Goal: Information Seeking & Learning: Learn about a topic

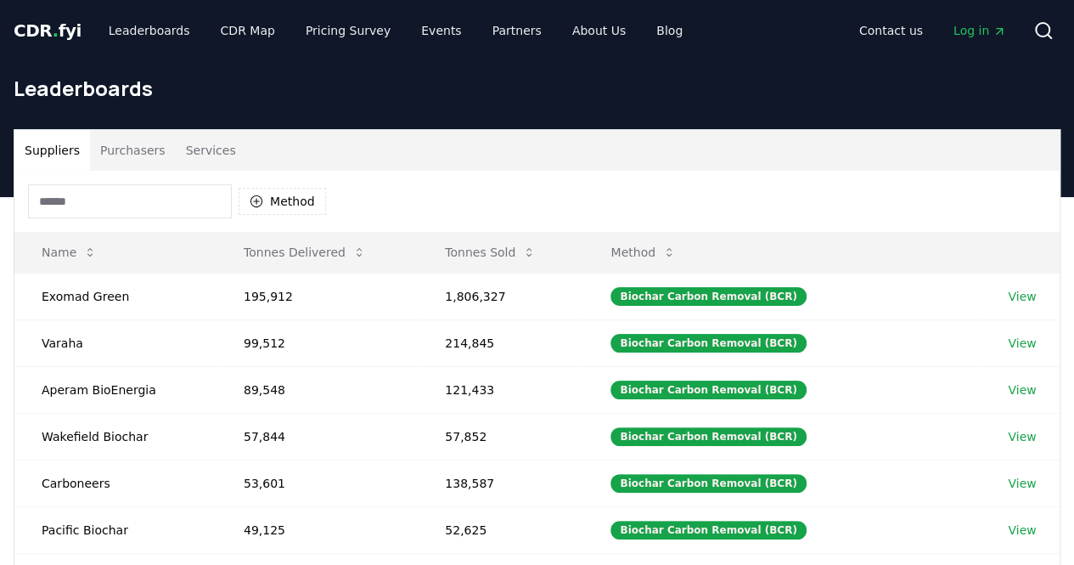
click at [211, 143] on button "Services" at bounding box center [211, 150] width 70 height 41
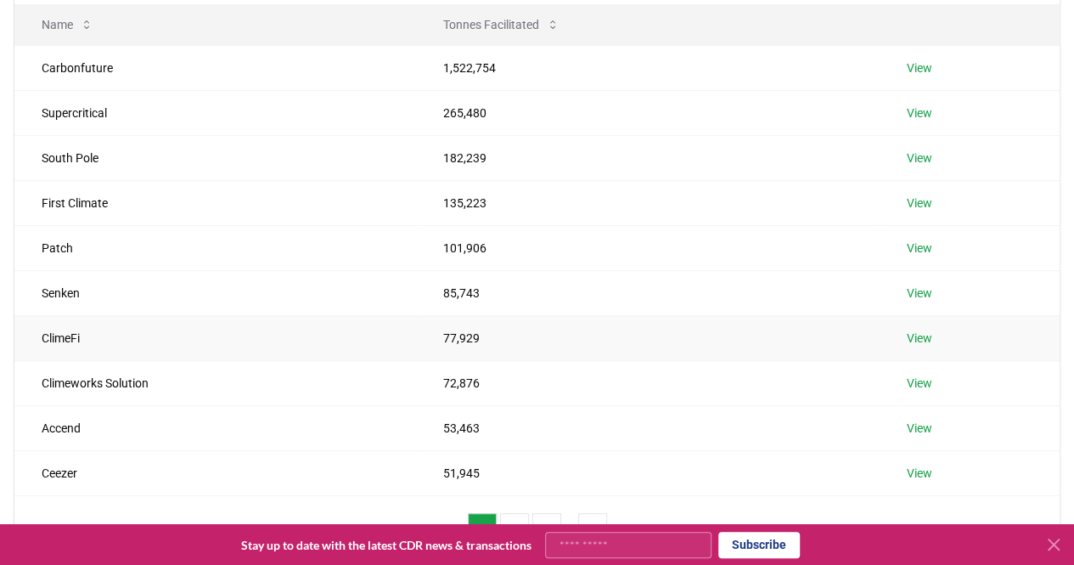
scroll to position [255, 0]
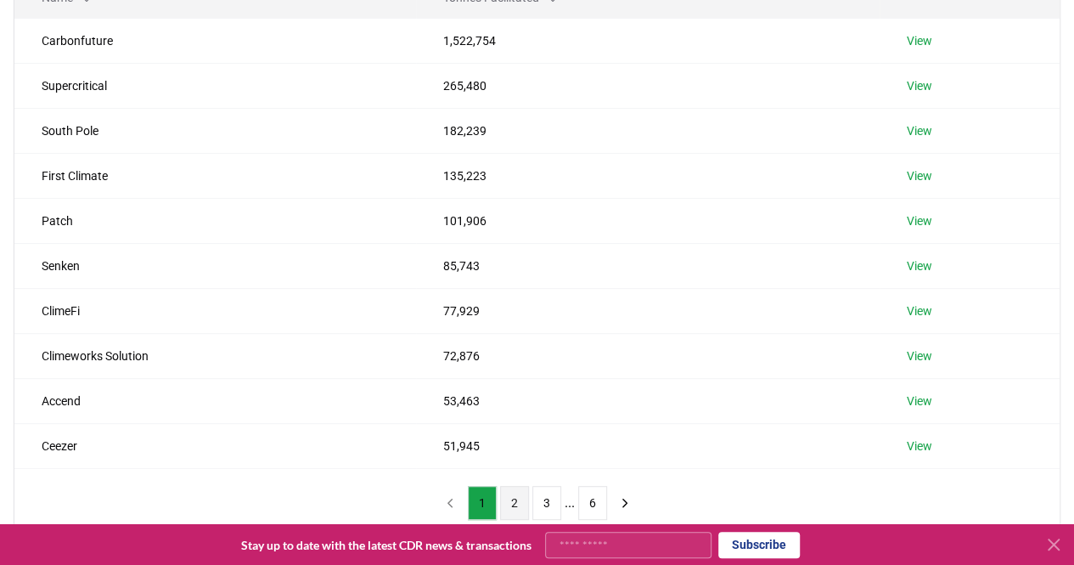
click at [513, 493] on button "2" at bounding box center [514, 503] width 29 height 34
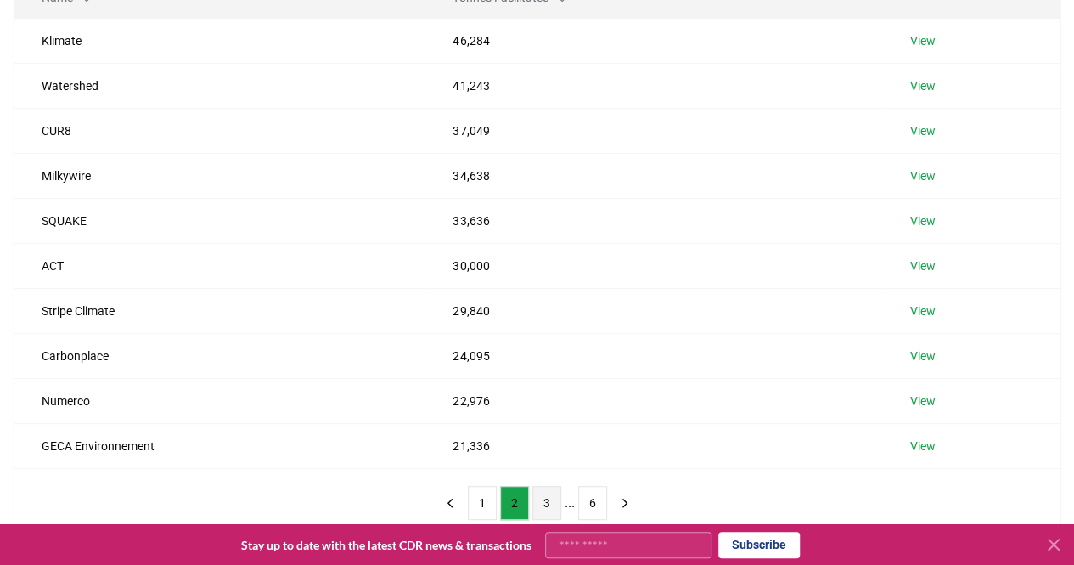
click at [550, 507] on button "3" at bounding box center [546, 503] width 29 height 34
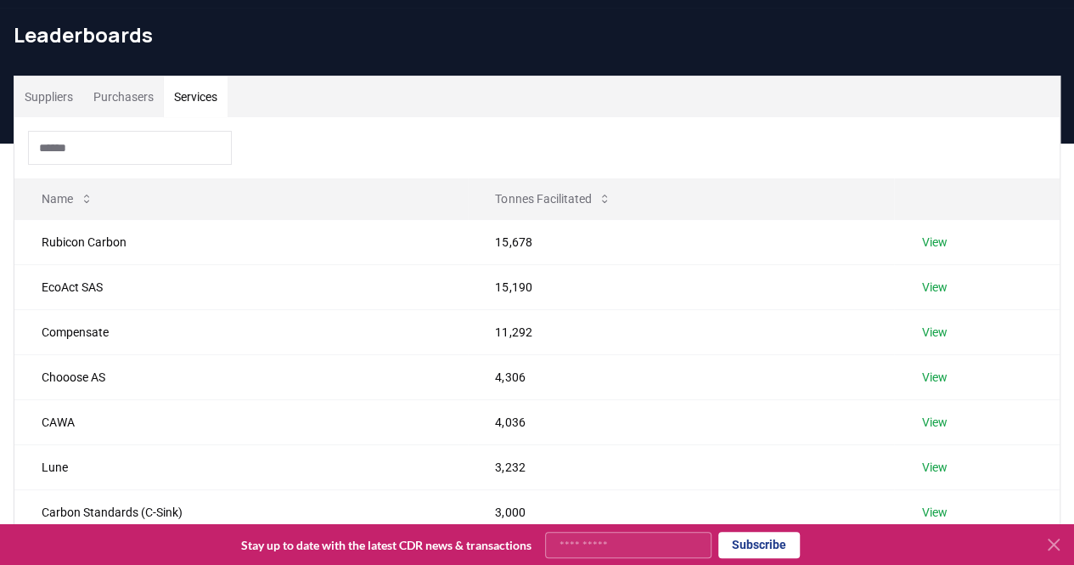
scroll to position [0, 0]
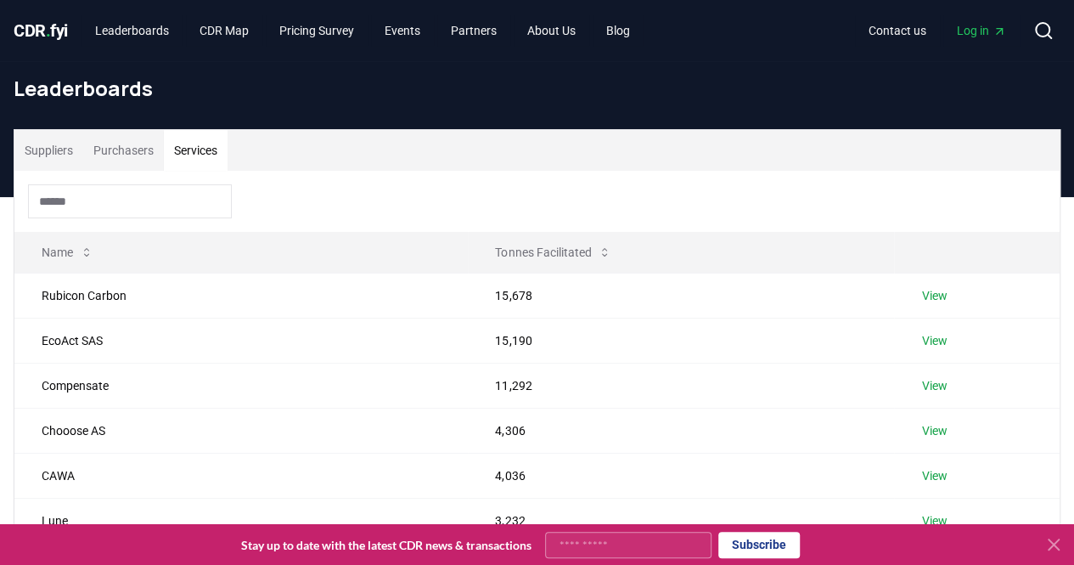
click at [47, 146] on button "Suppliers" at bounding box center [48, 150] width 69 height 41
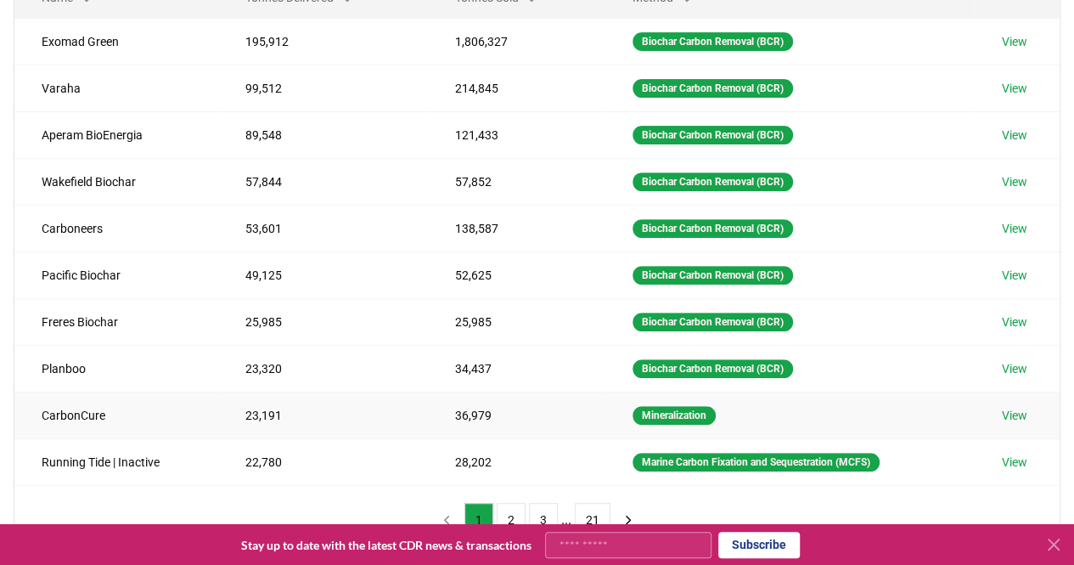
scroll to position [340, 0]
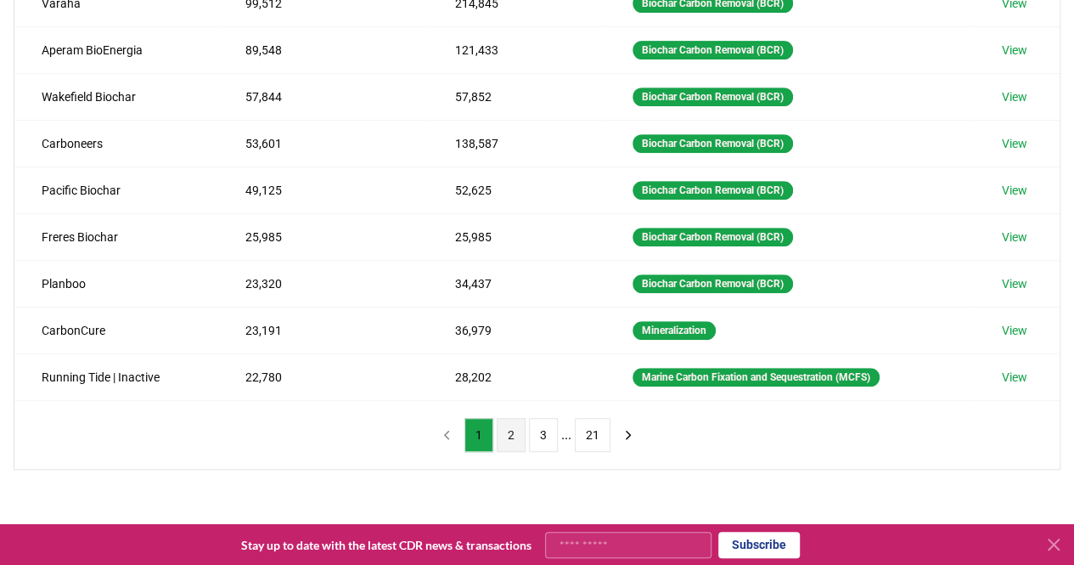
click at [512, 430] on button "2" at bounding box center [511, 435] width 29 height 34
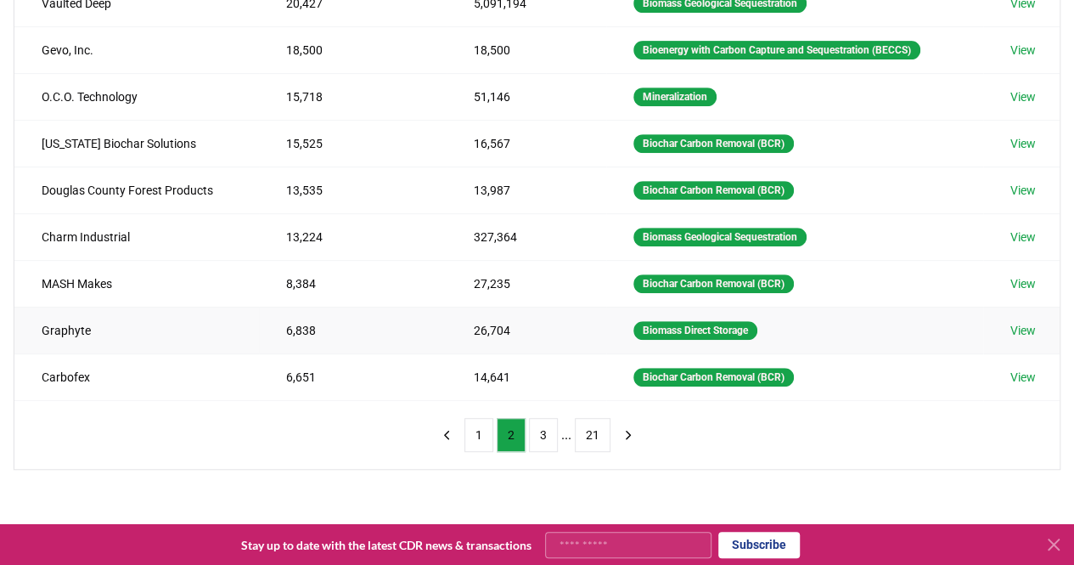
scroll to position [85, 0]
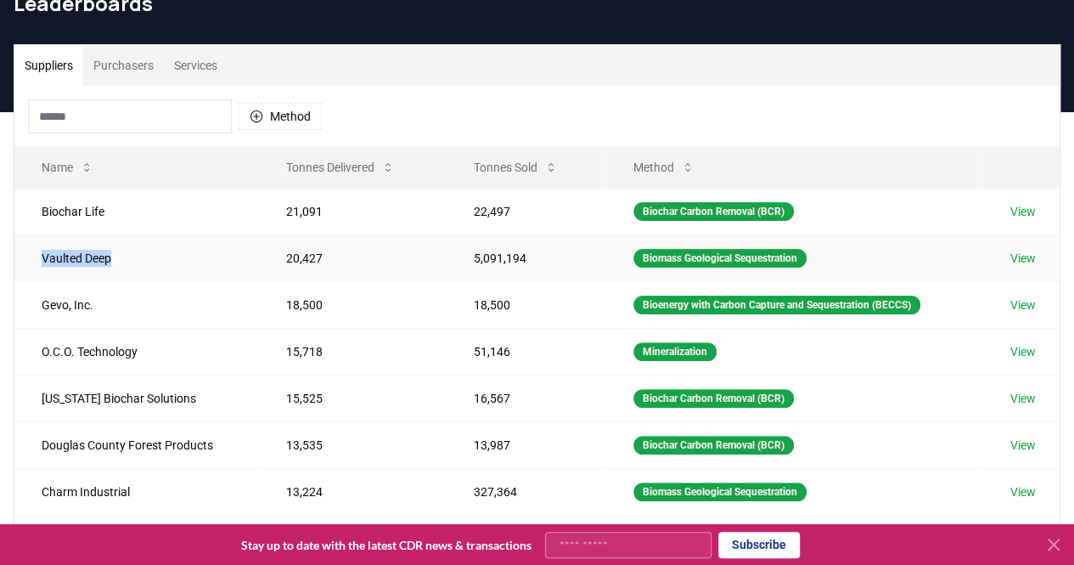
drag, startPoint x: 112, startPoint y: 256, endPoint x: 20, endPoint y: 256, distance: 91.7
click at [20, 256] on td "Vaulted Deep" at bounding box center [136, 257] width 245 height 47
copy td "Vaulted Deep"
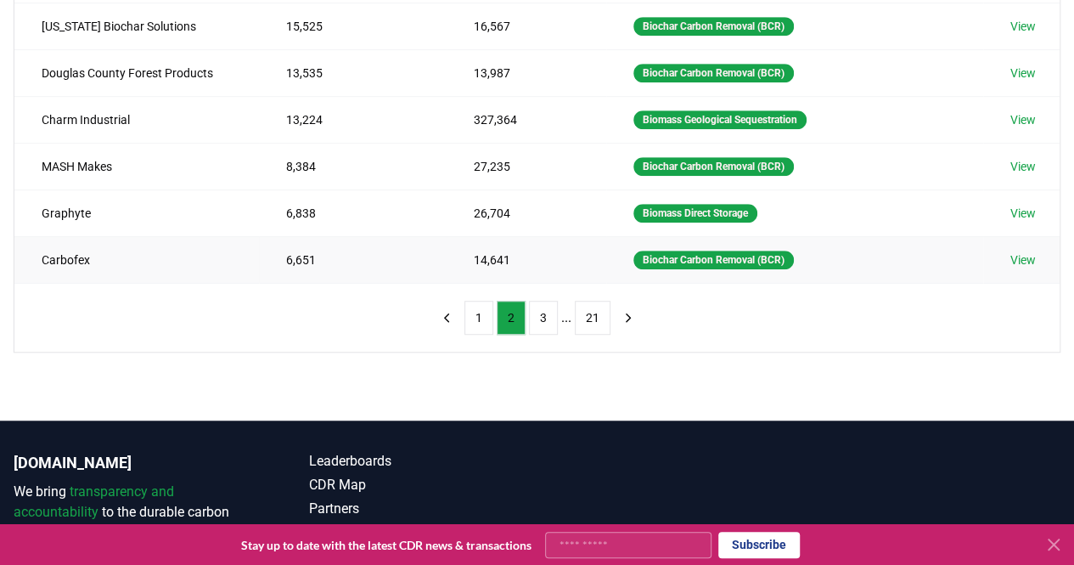
scroll to position [509, 0]
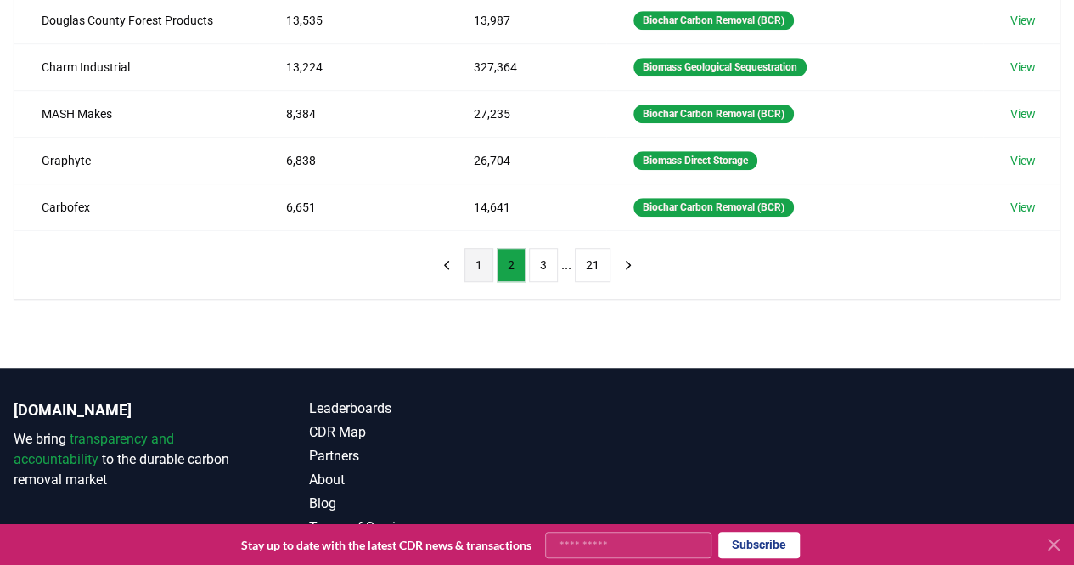
click at [467, 262] on button "1" at bounding box center [478, 265] width 29 height 34
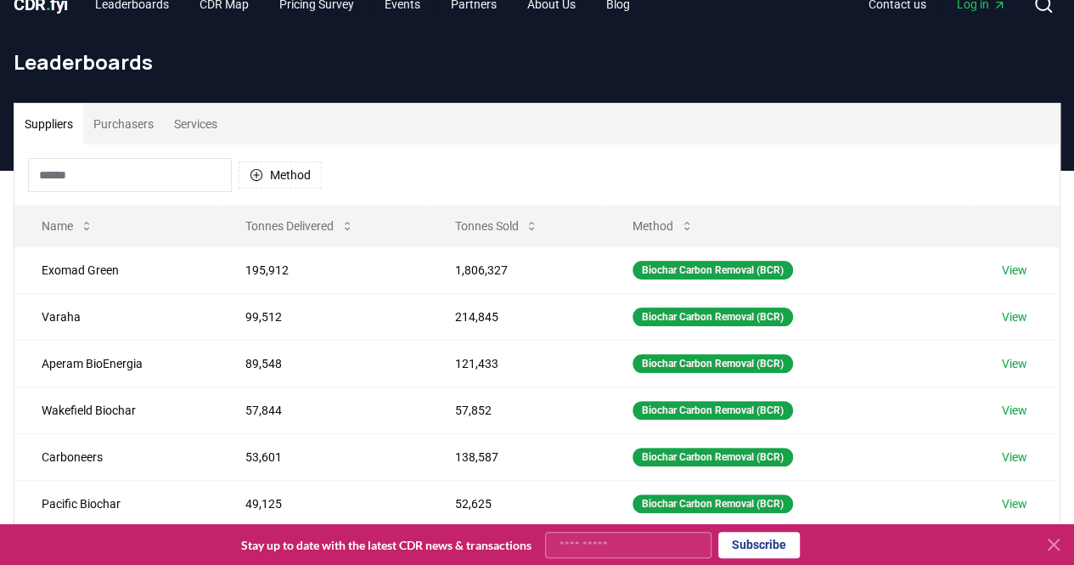
scroll to position [0, 0]
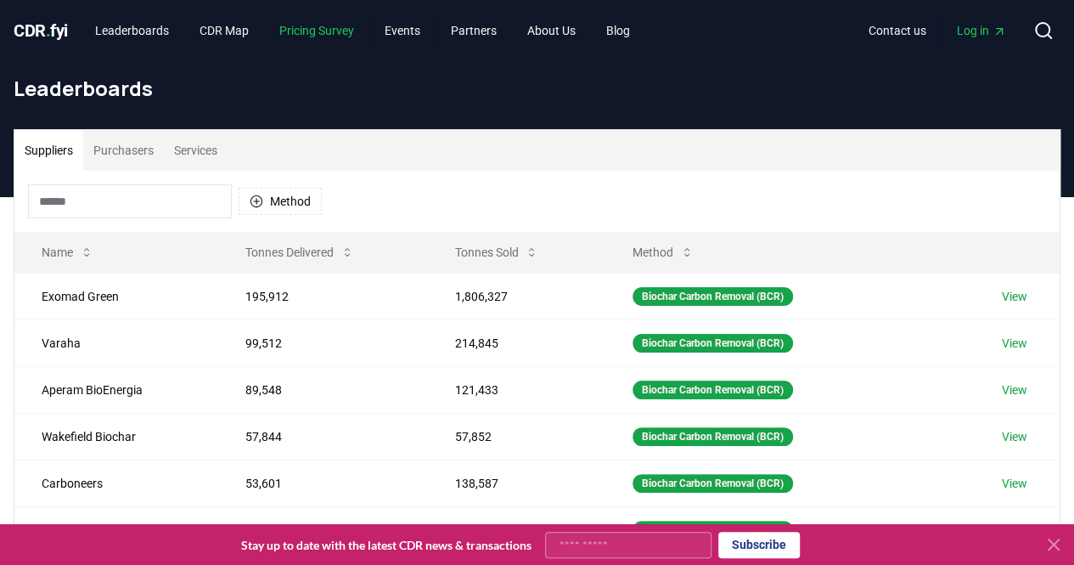
click at [329, 25] on link "Pricing Survey" at bounding box center [317, 30] width 102 height 31
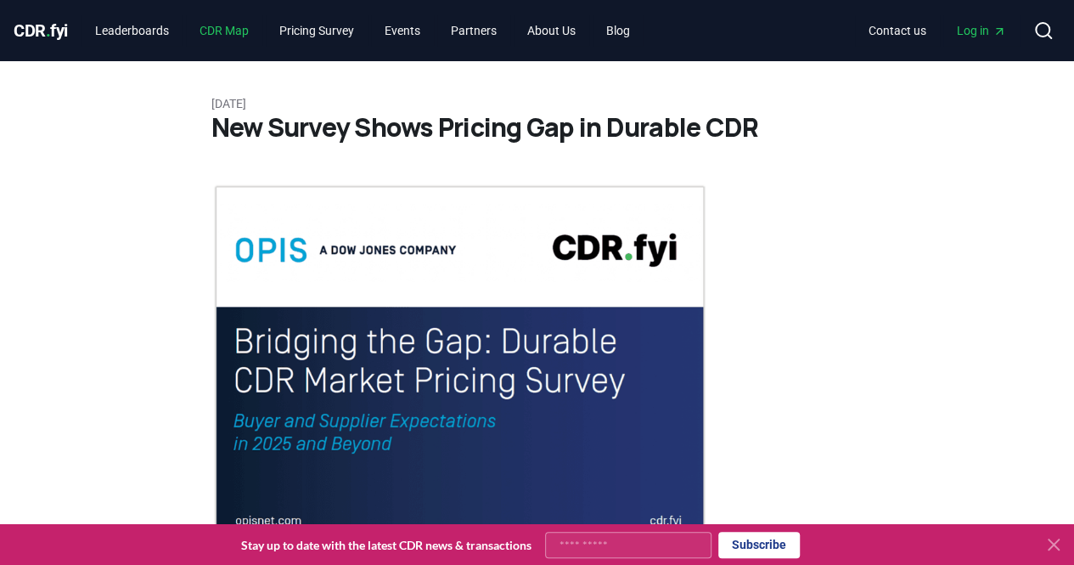
click at [221, 27] on link "CDR Map" at bounding box center [224, 30] width 76 height 31
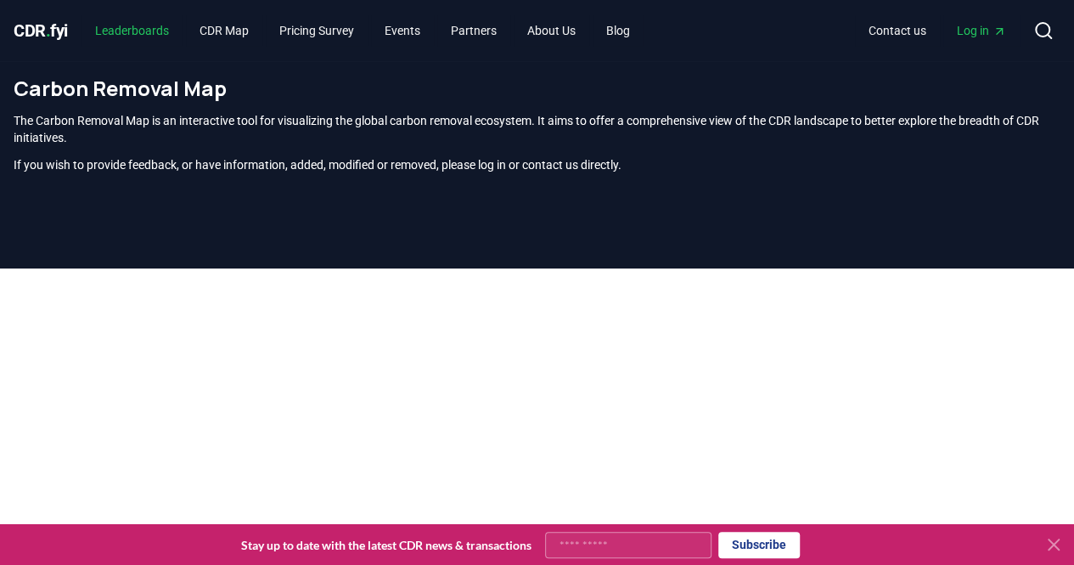
click at [154, 40] on link "Leaderboards" at bounding box center [132, 30] width 101 height 31
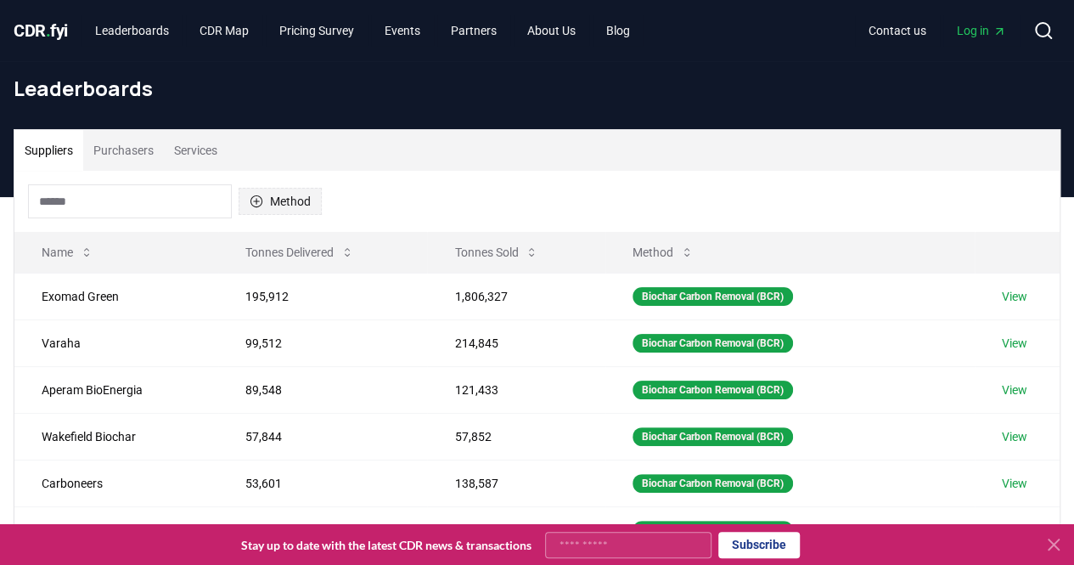
click at [309, 198] on button "Method" at bounding box center [280, 201] width 83 height 27
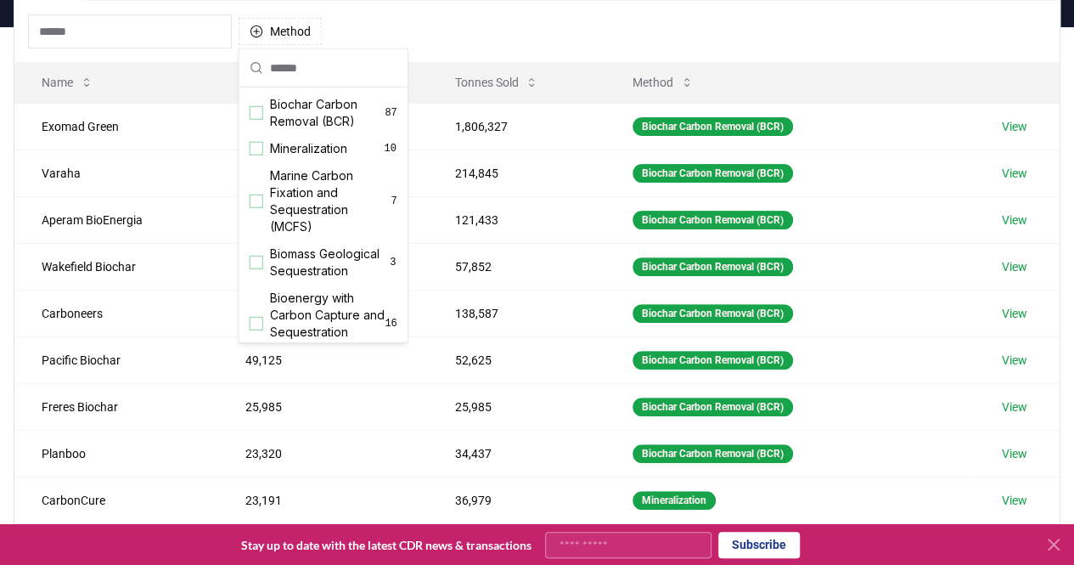
click at [565, 17] on div "Method" at bounding box center [536, 31] width 1045 height 61
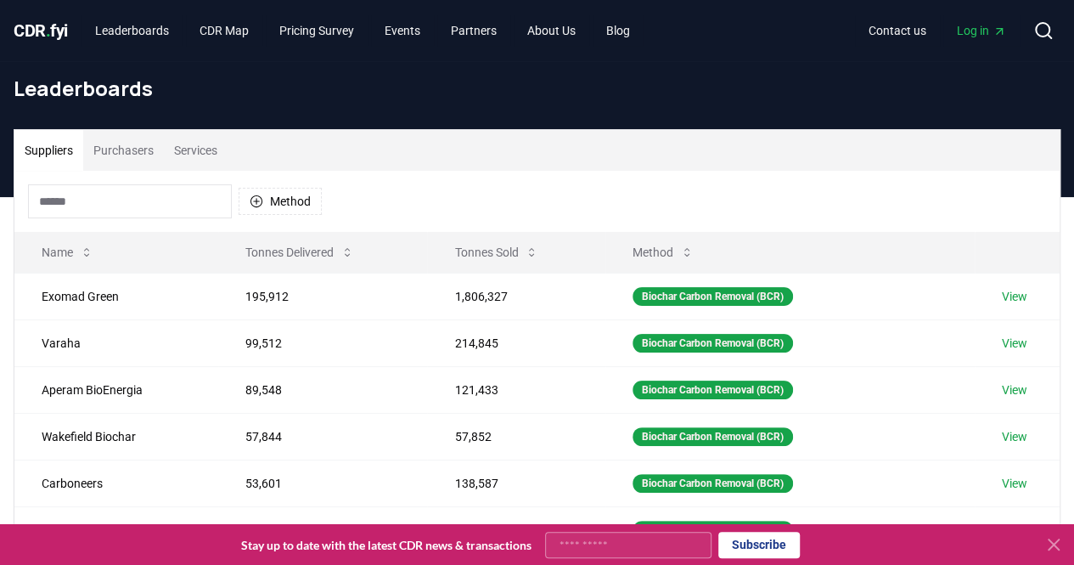
click at [686, 216] on div "Method" at bounding box center [536, 201] width 1045 height 61
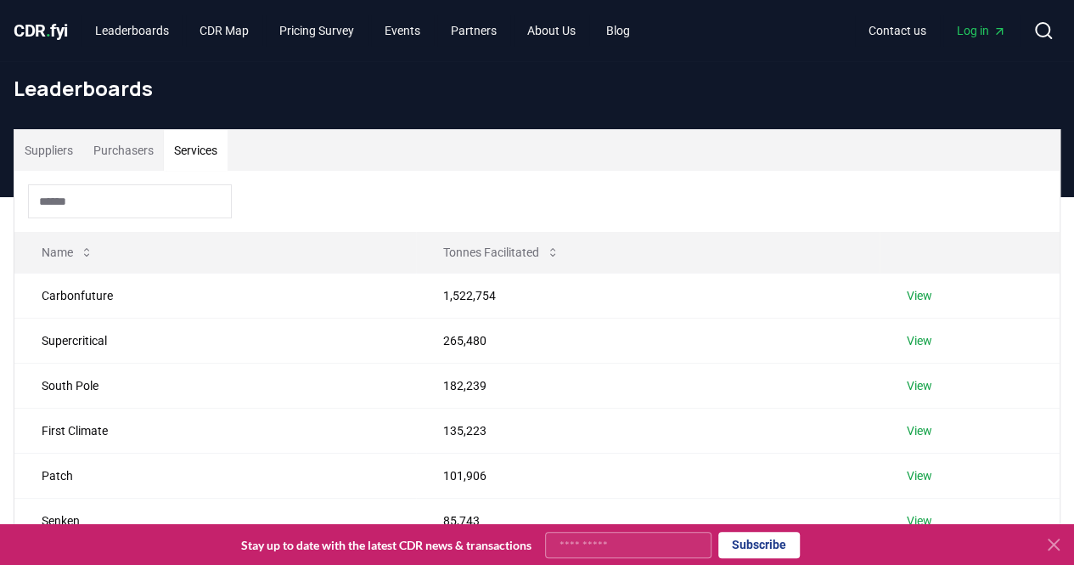
click at [205, 139] on button "Services" at bounding box center [196, 150] width 64 height 41
drag, startPoint x: 121, startPoint y: 298, endPoint x: 44, endPoint y: 303, distance: 77.4
click at [44, 303] on td "Carbonfuture" at bounding box center [215, 295] width 402 height 45
copy td "Carbonfuture"
click at [596, 68] on div "Leaderboards" at bounding box center [537, 95] width 1074 height 68
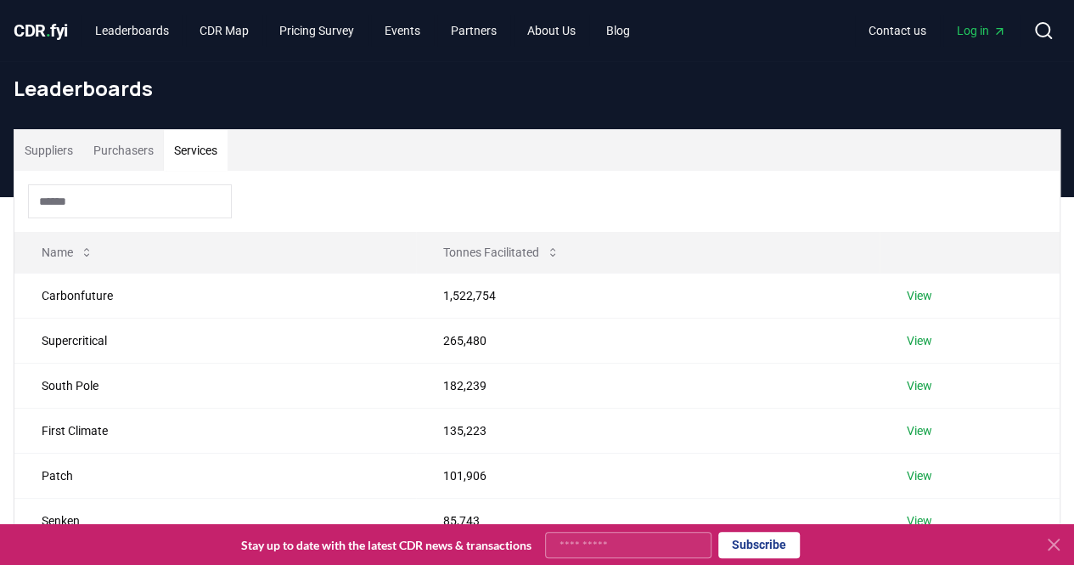
click at [148, 166] on button "Purchasers" at bounding box center [123, 150] width 81 height 41
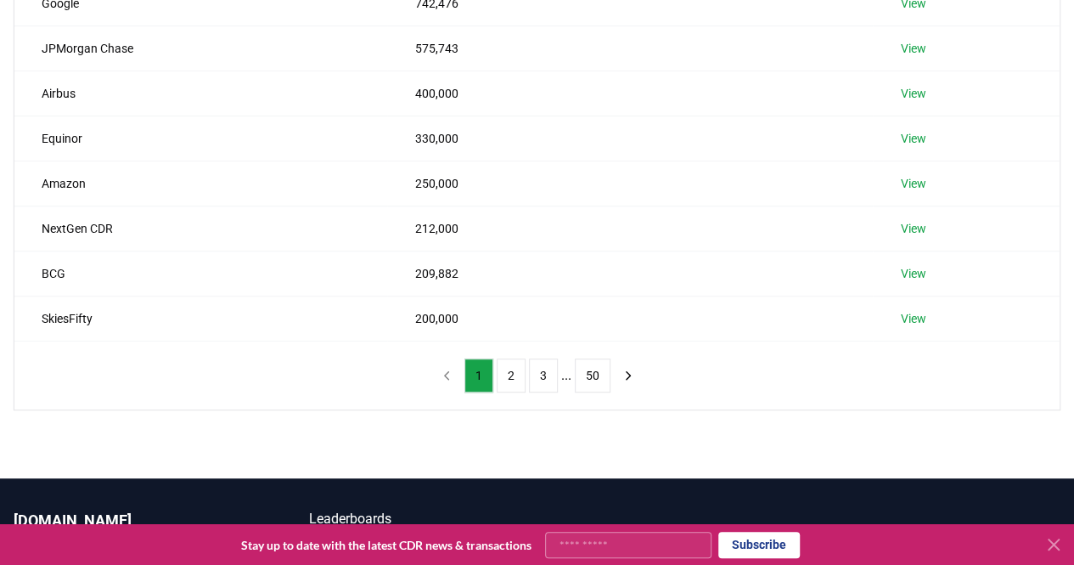
scroll to position [509, 0]
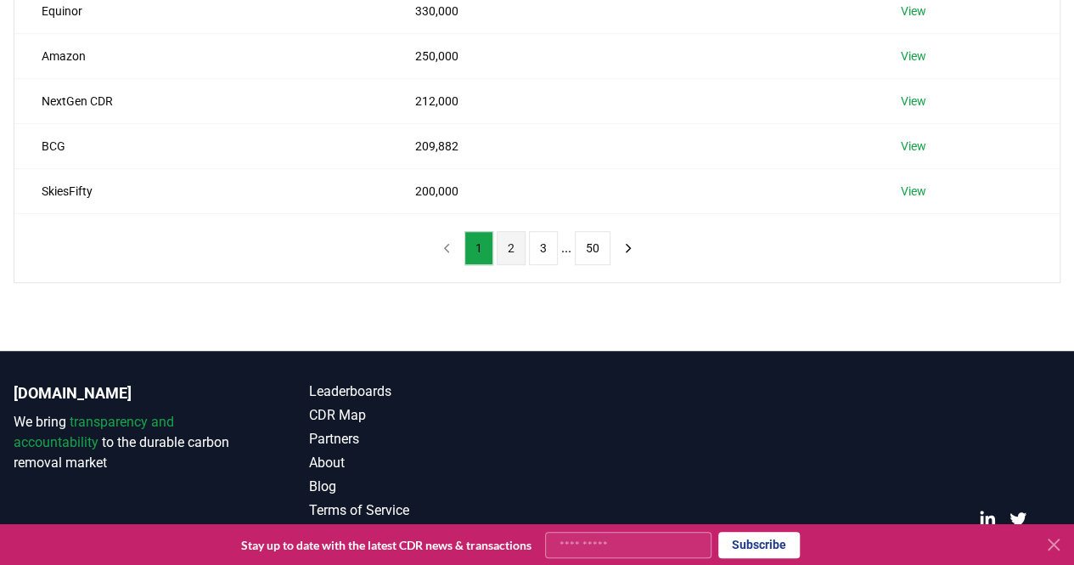
click at [505, 256] on button "2" at bounding box center [511, 248] width 29 height 34
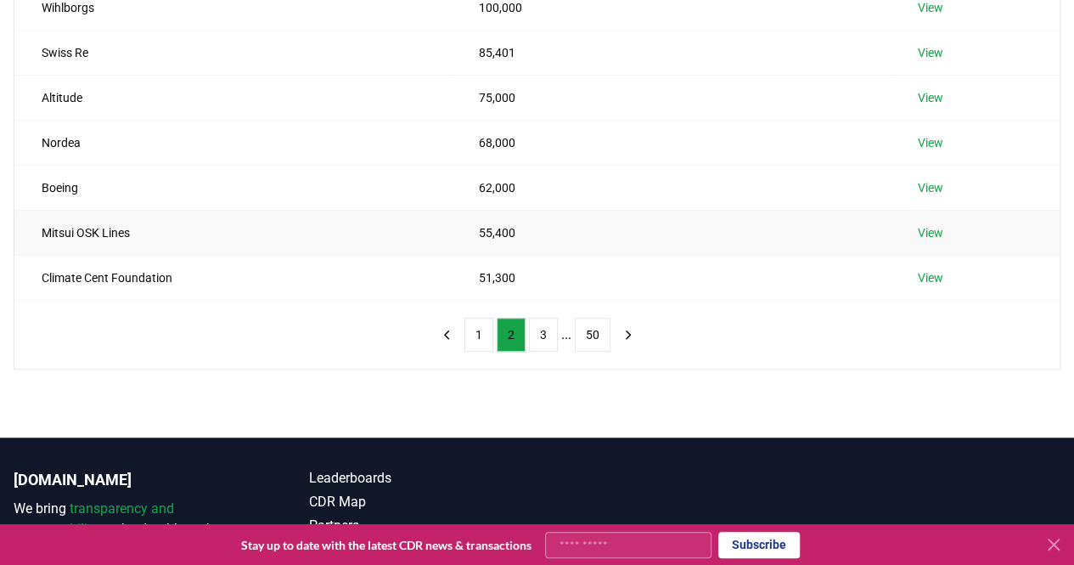
scroll to position [340, 0]
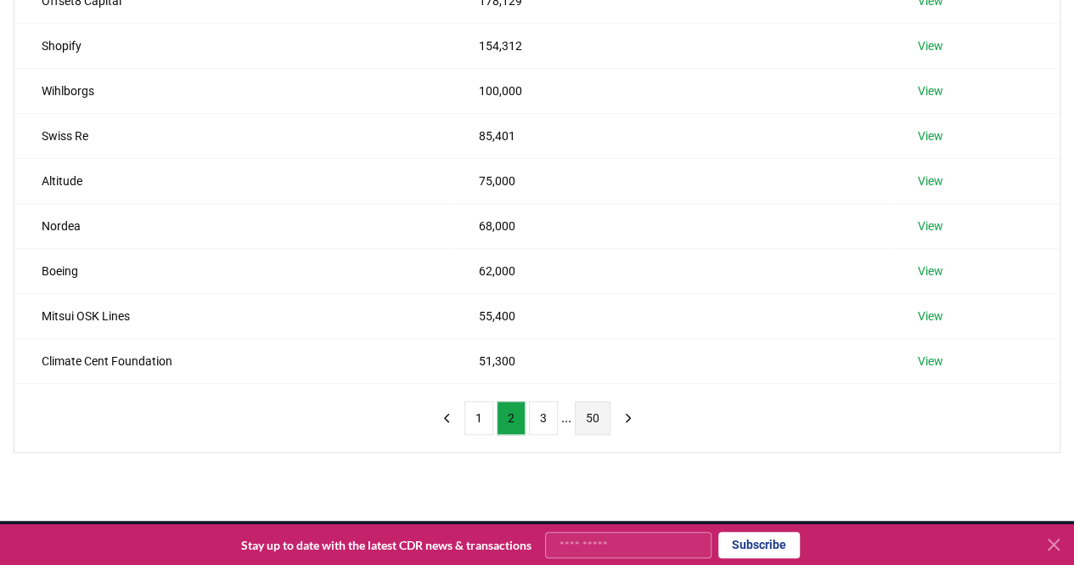
click at [580, 408] on button "50" at bounding box center [593, 418] width 36 height 34
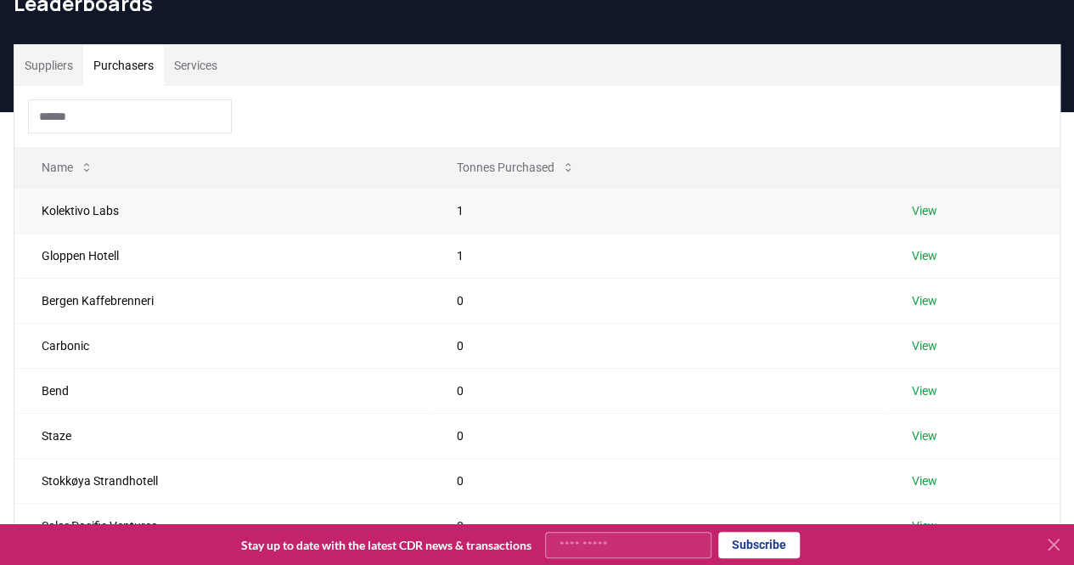
scroll to position [255, 0]
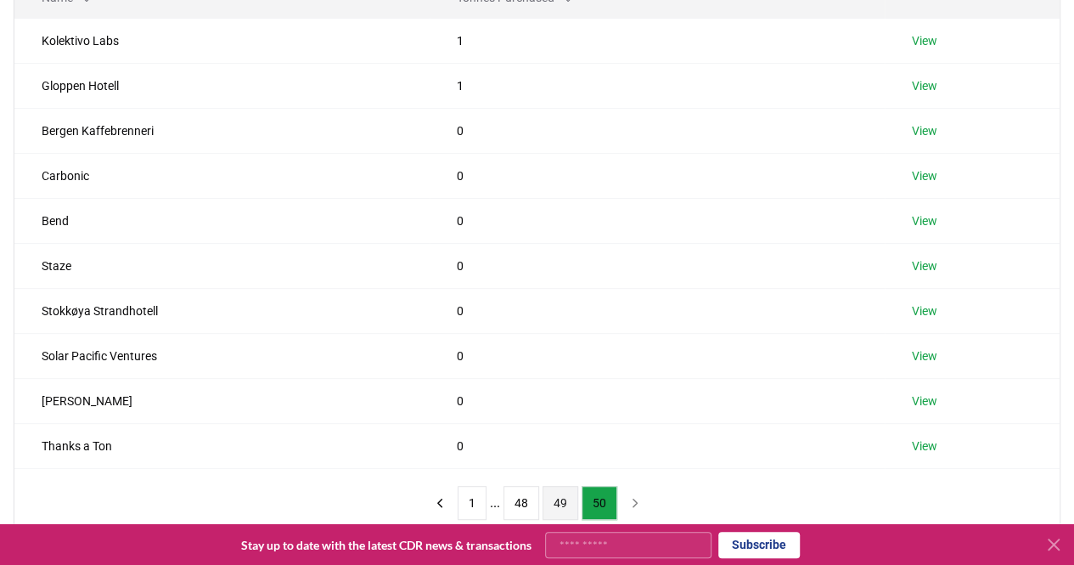
click at [560, 497] on button "49" at bounding box center [561, 503] width 36 height 34
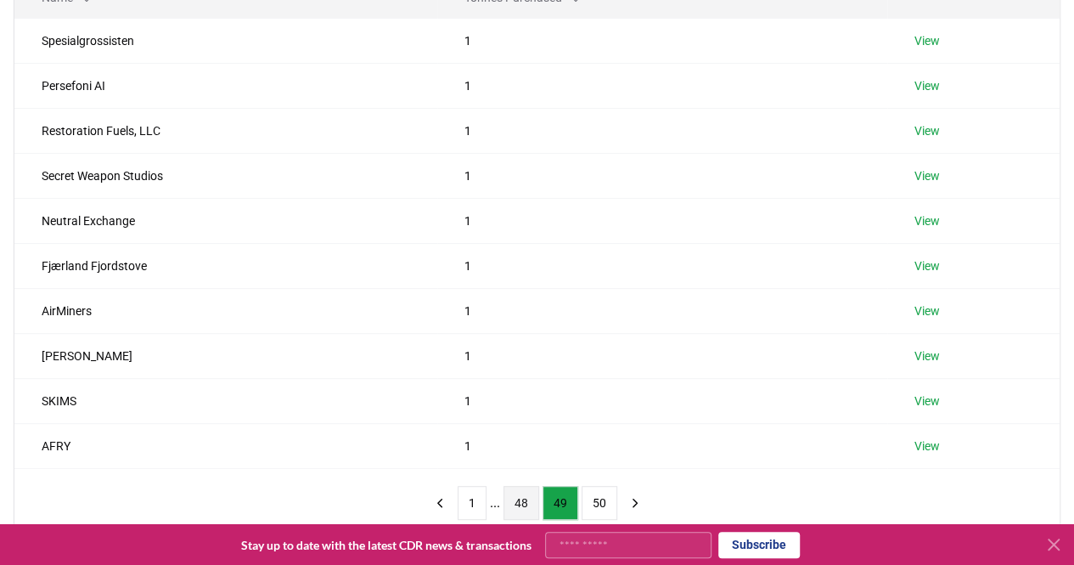
click at [520, 502] on button "48" at bounding box center [521, 503] width 36 height 34
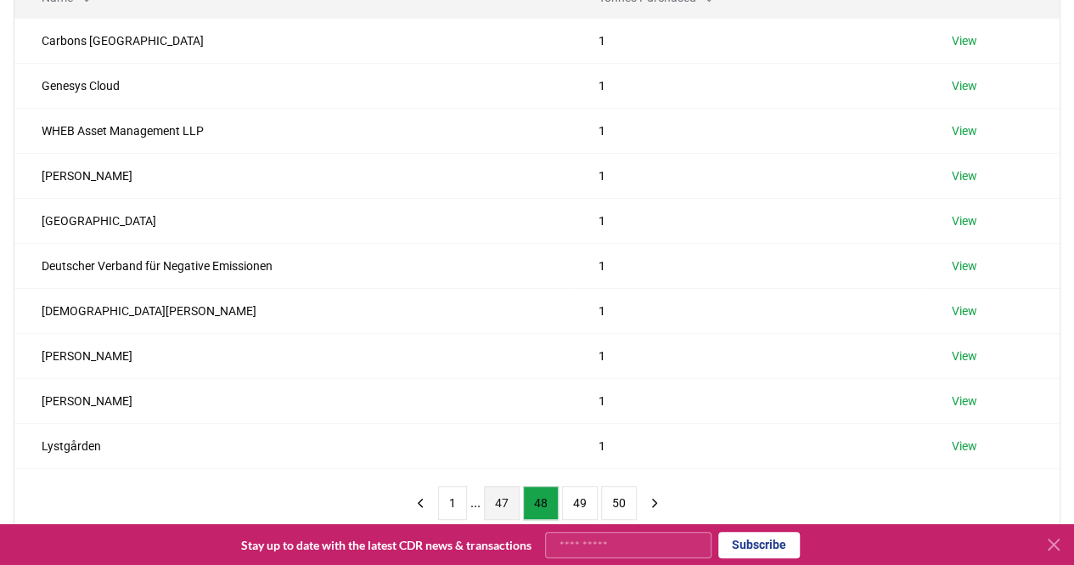
click at [499, 500] on button "47" at bounding box center [502, 503] width 36 height 34
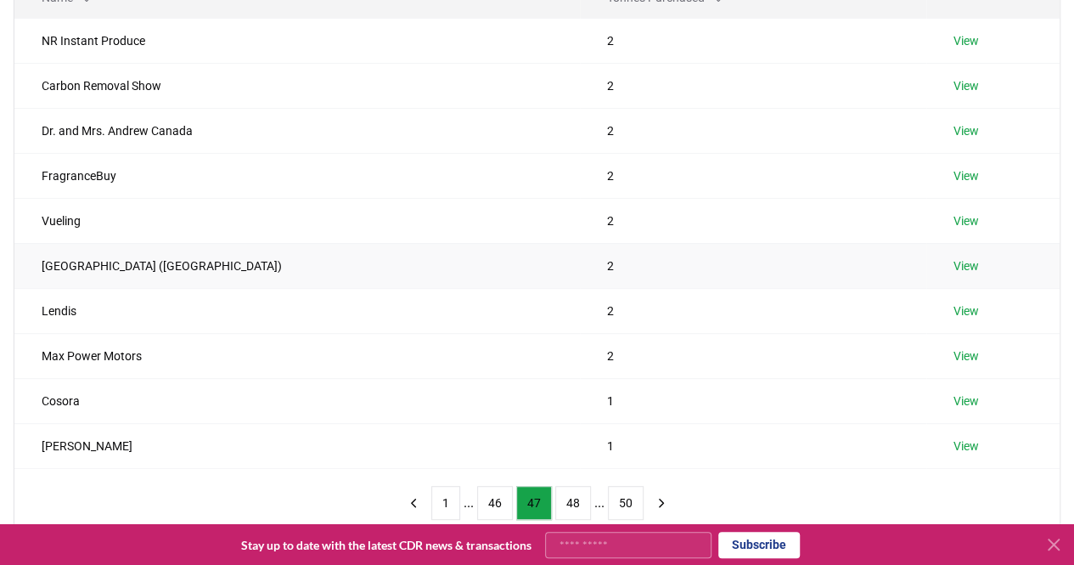
click at [953, 267] on link "View" at bounding box center [965, 265] width 25 height 17
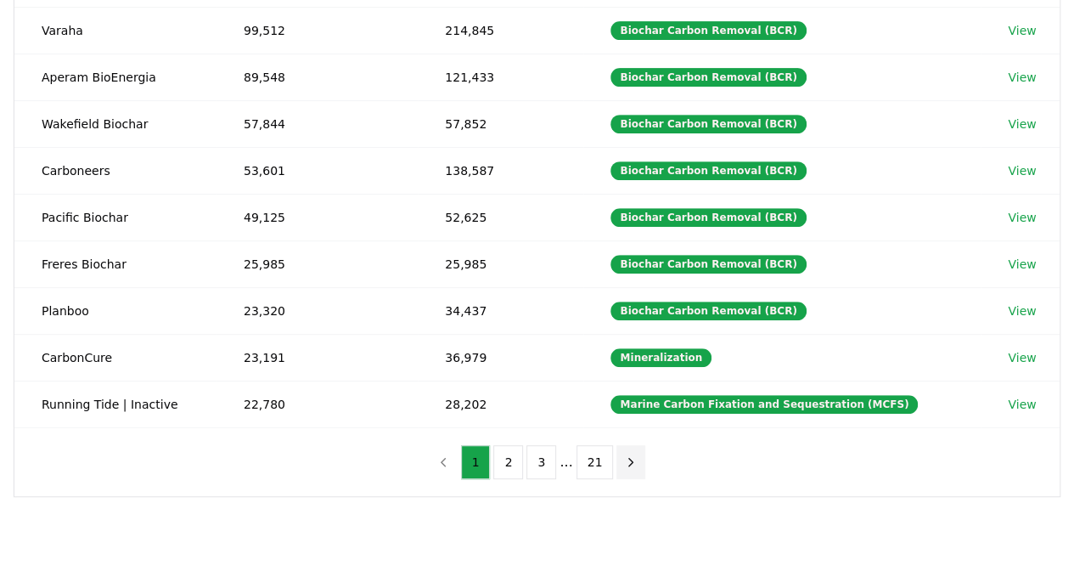
scroll to position [340, 0]
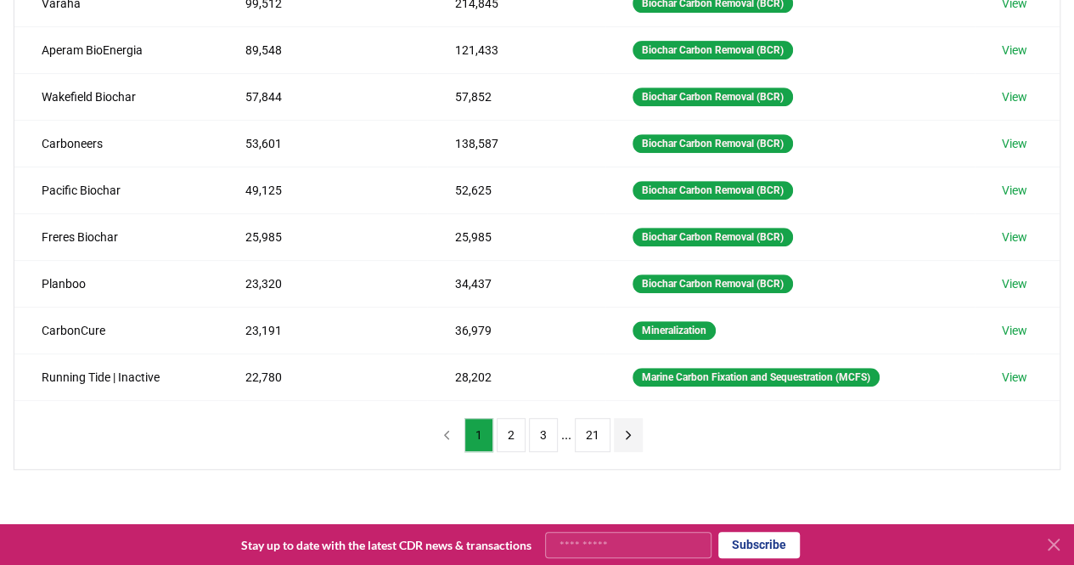
click at [616, 418] on button "next page" at bounding box center [628, 435] width 29 height 34
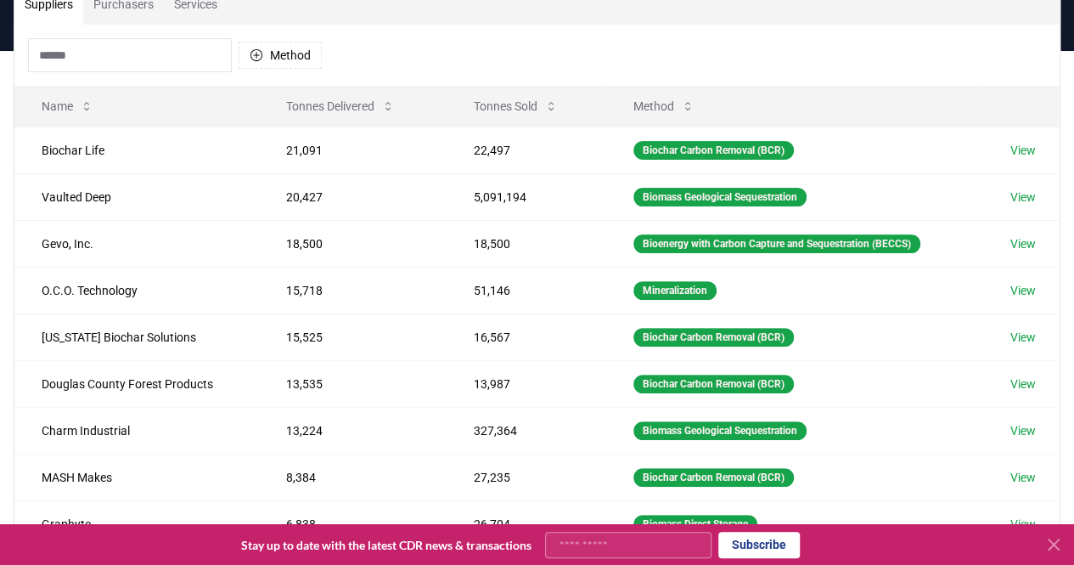
scroll to position [0, 0]
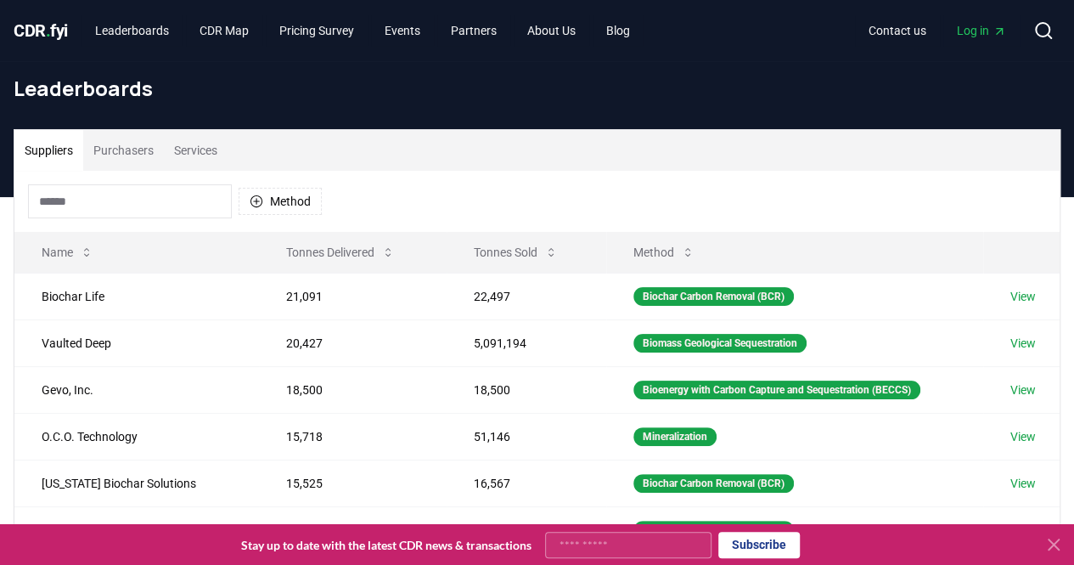
click at [110, 152] on button "Purchasers" at bounding box center [123, 150] width 81 height 41
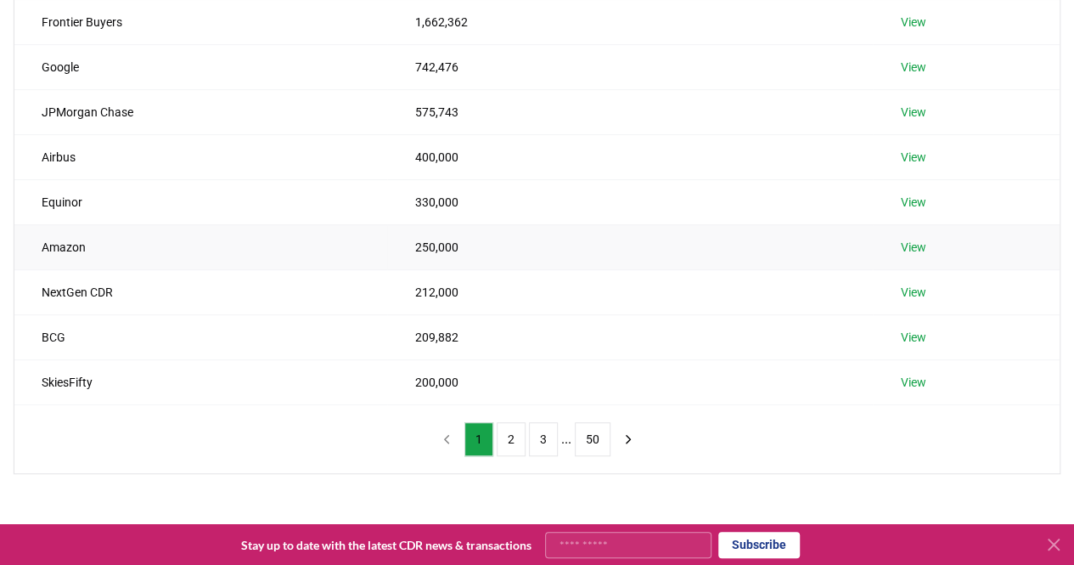
scroll to position [539, 0]
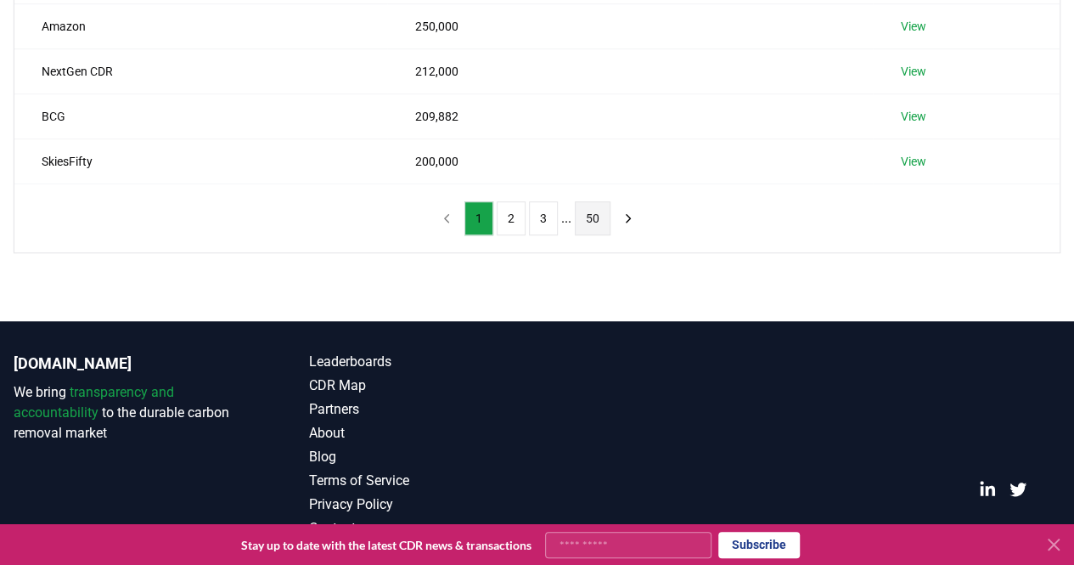
click at [589, 213] on button "50" at bounding box center [593, 218] width 36 height 34
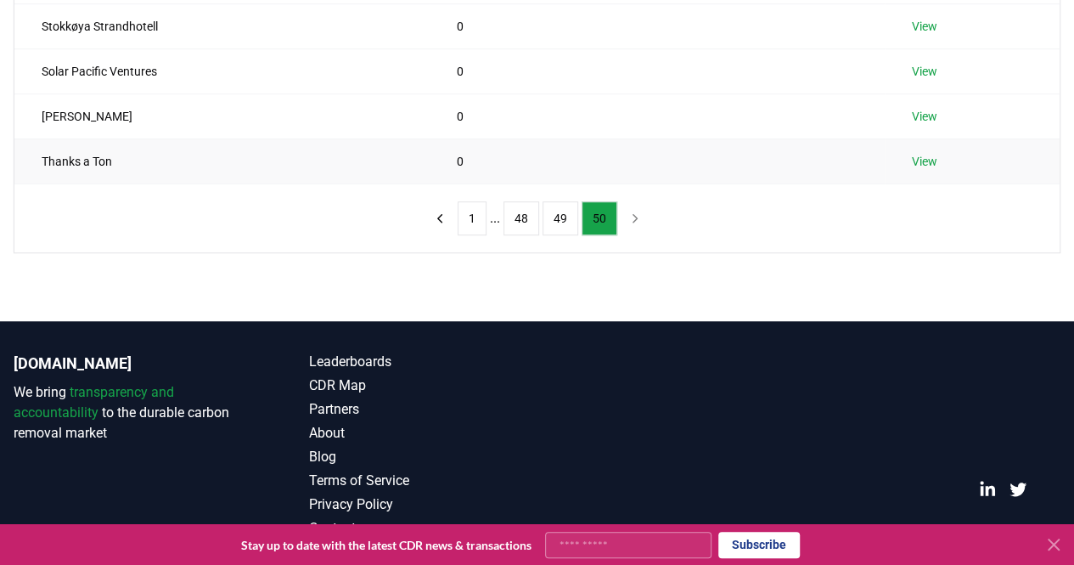
click at [927, 157] on link "View" at bounding box center [924, 161] width 25 height 17
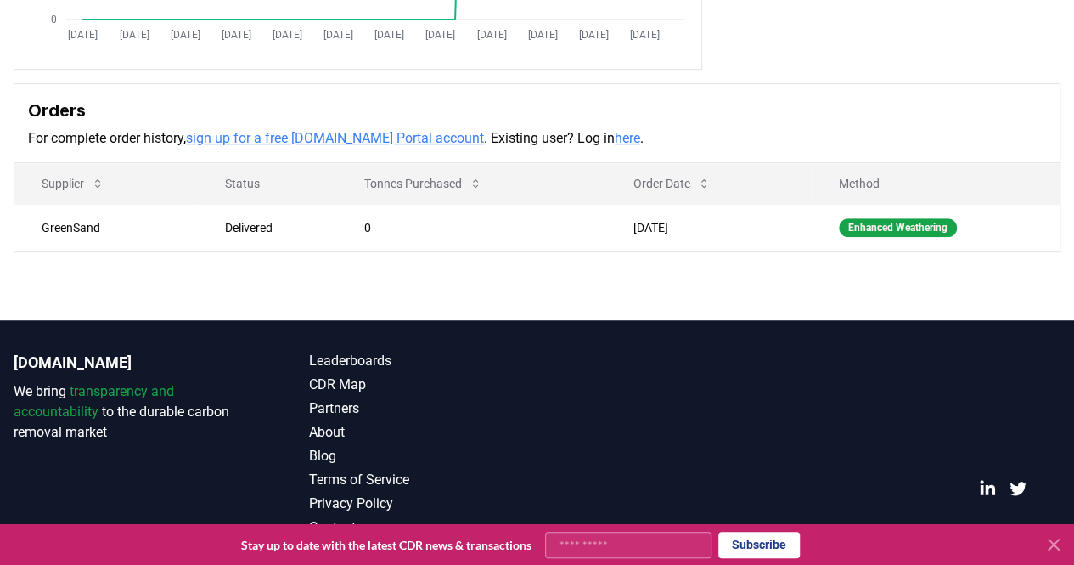
scroll to position [82, 0]
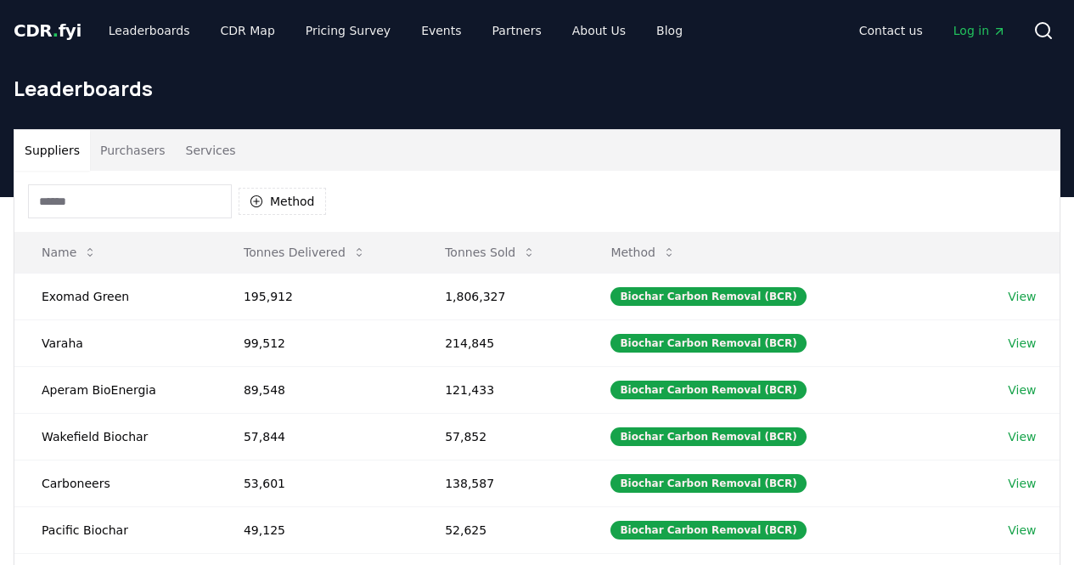
scroll to position [505, 0]
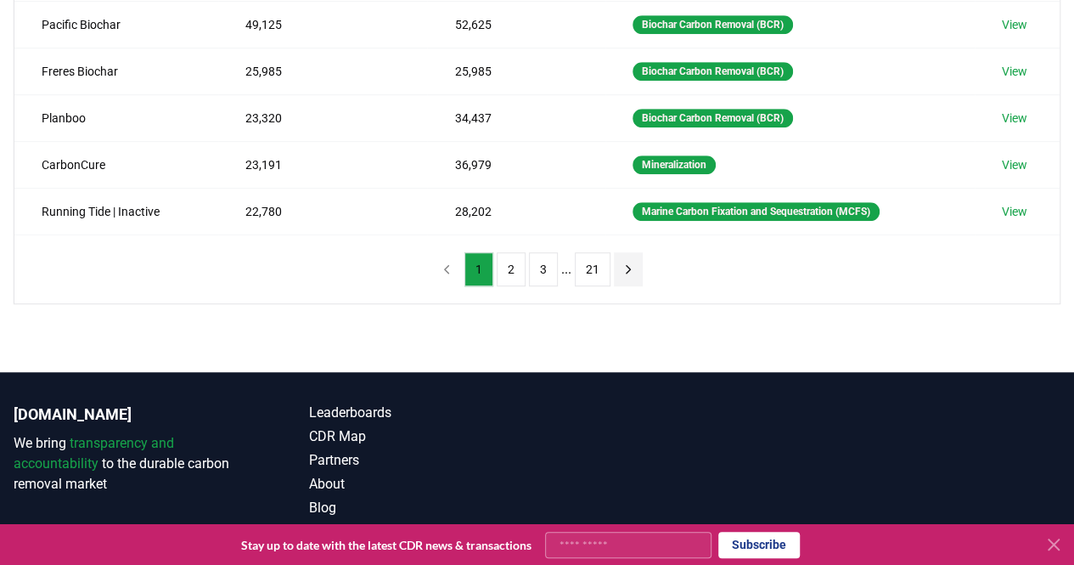
click at [614, 261] on button "next page" at bounding box center [628, 269] width 29 height 34
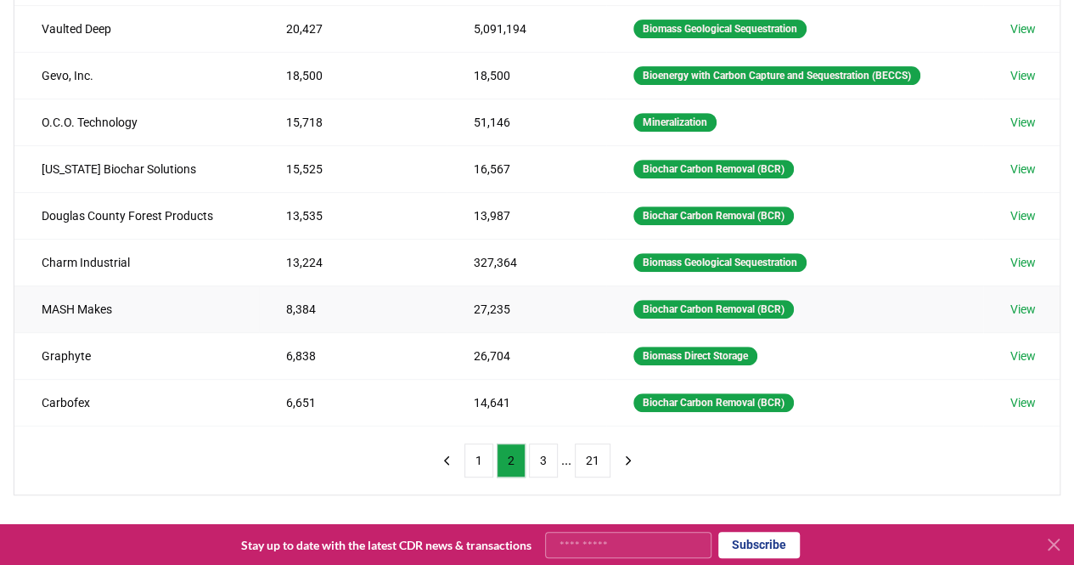
scroll to position [81, 0]
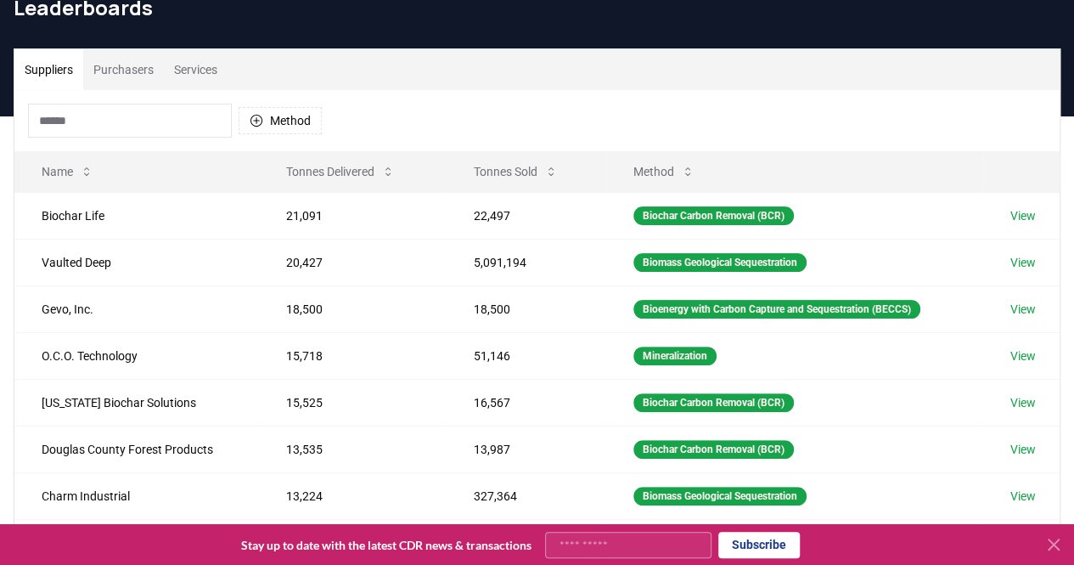
click at [133, 70] on button "Purchasers" at bounding box center [123, 69] width 81 height 41
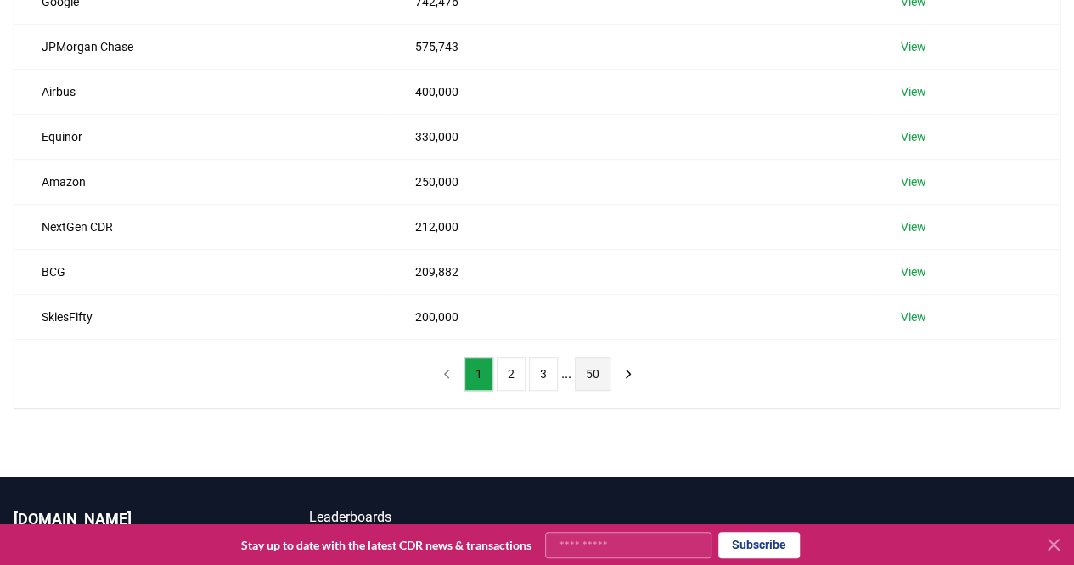
scroll to position [505, 0]
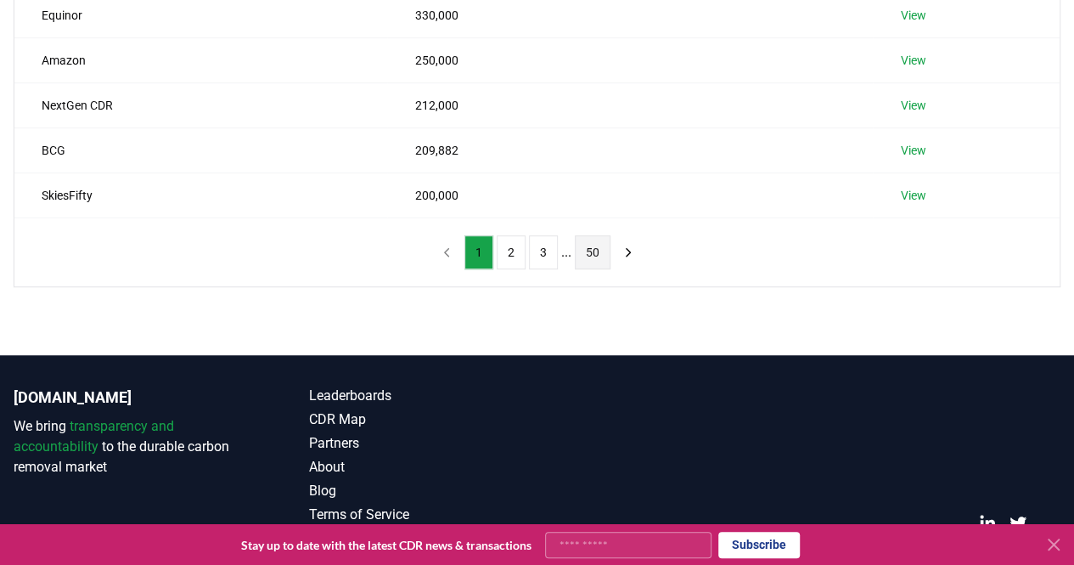
click at [585, 244] on button "50" at bounding box center [593, 252] width 36 height 34
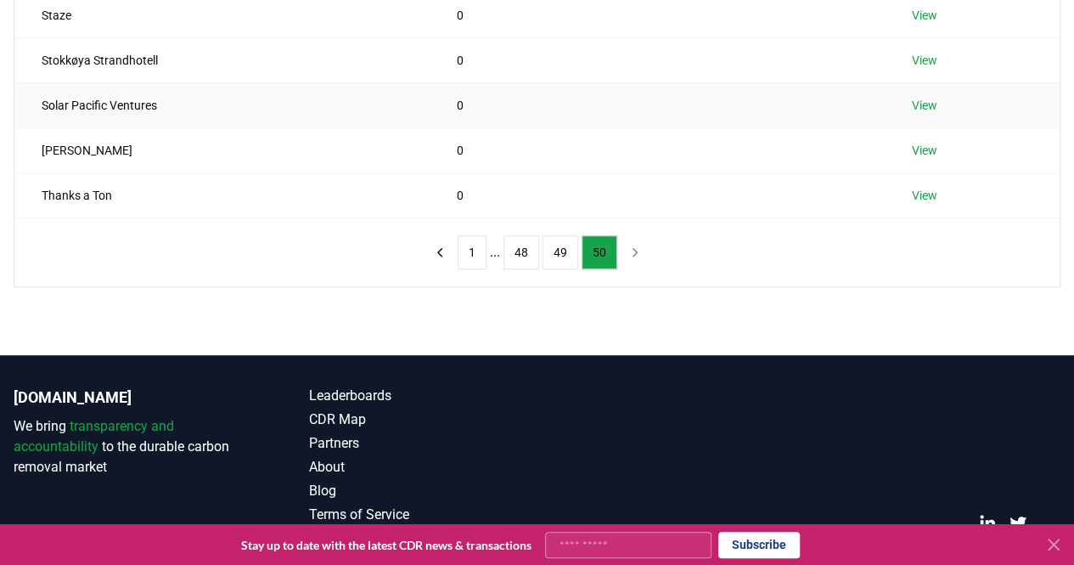
click at [928, 109] on link "View" at bounding box center [924, 105] width 25 height 17
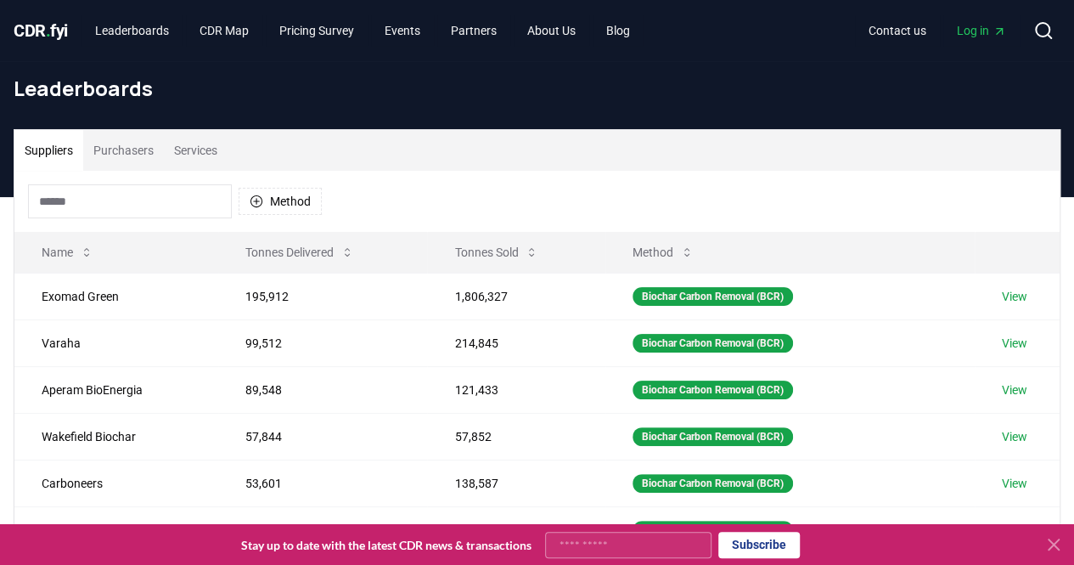
click at [365, 188] on div "Method" at bounding box center [536, 201] width 1045 height 61
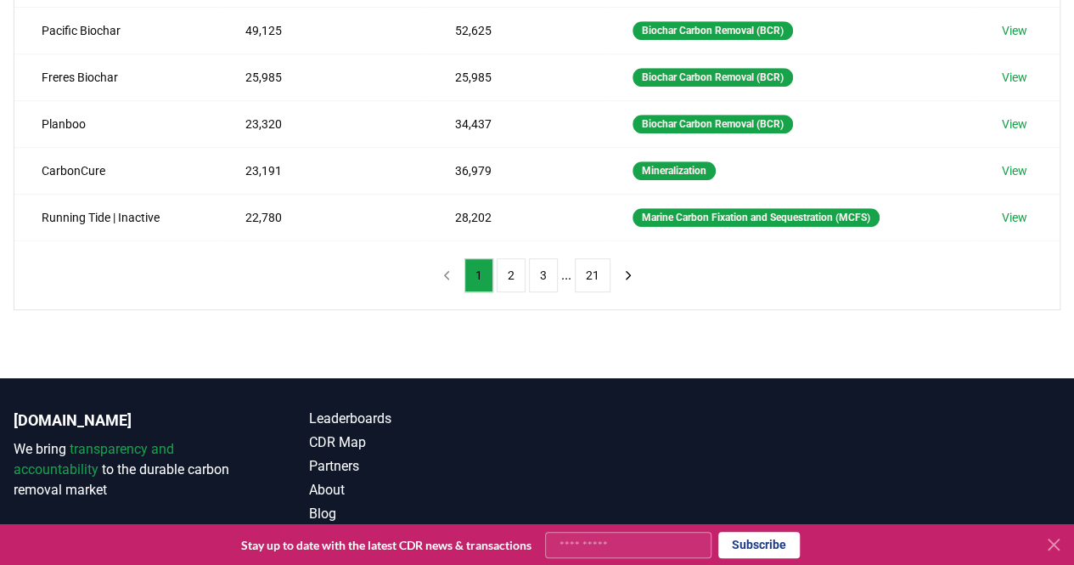
scroll to position [550, 0]
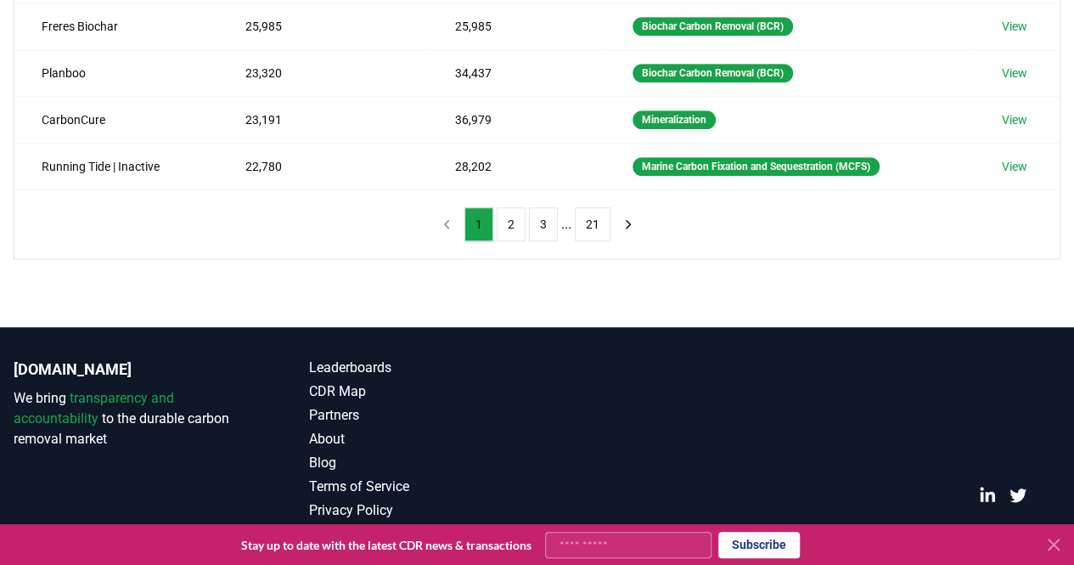
click at [1047, 543] on icon at bounding box center [1053, 544] width 20 height 20
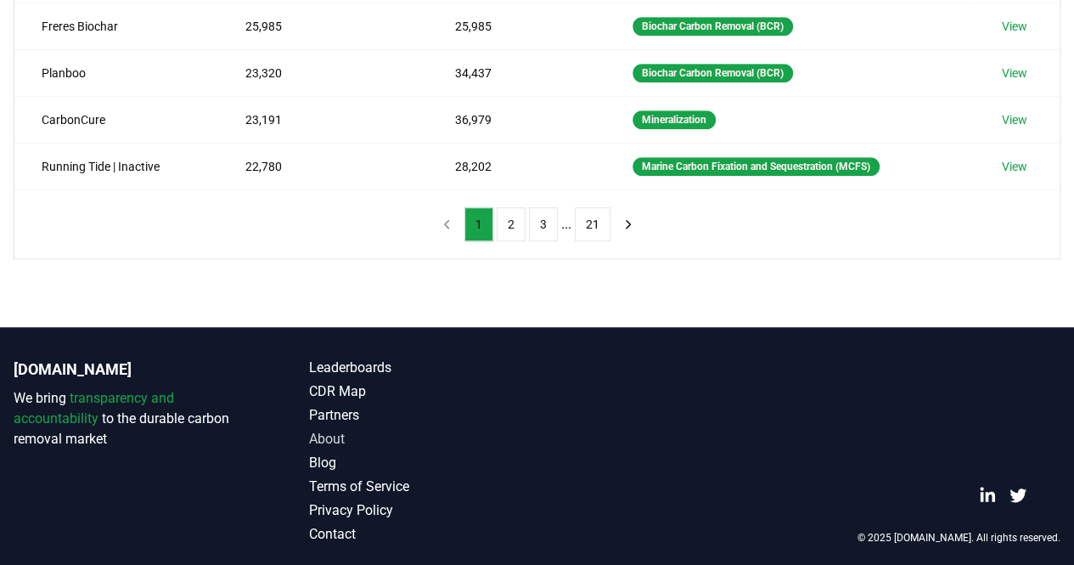
click at [322, 432] on link "About" at bounding box center [423, 439] width 228 height 20
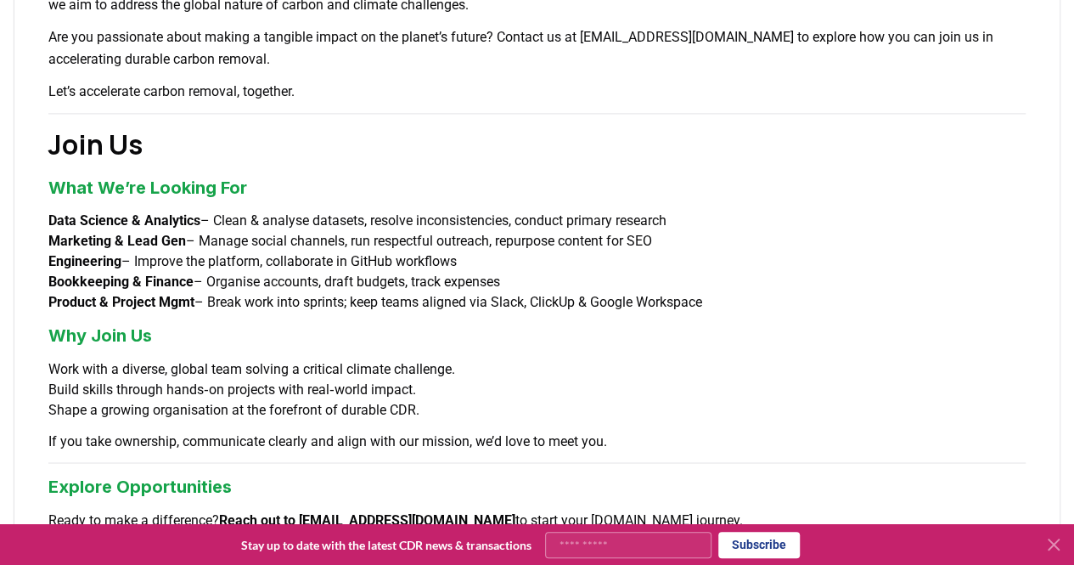
scroll to position [1274, 0]
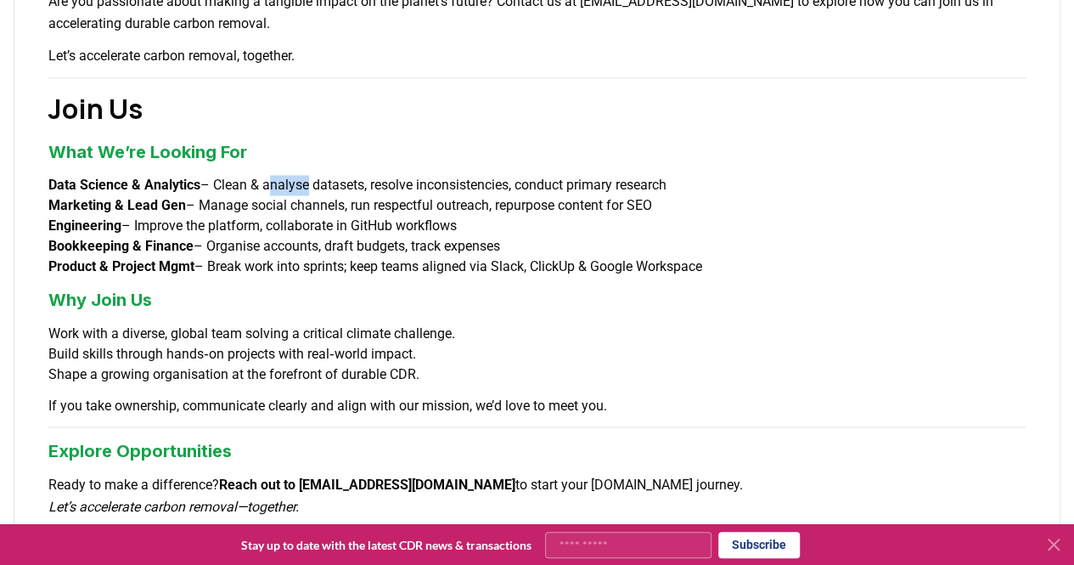
drag, startPoint x: 280, startPoint y: 160, endPoint x: 316, endPoint y: 169, distance: 36.9
click at [316, 175] on li "Data Science & Analytics – Clean & analyse datasets, resolve inconsistencies, c…" at bounding box center [536, 185] width 977 height 20
click at [297, 216] on li "Engineering – Improve the platform, collaborate in GitHub workflows" at bounding box center [536, 226] width 977 height 20
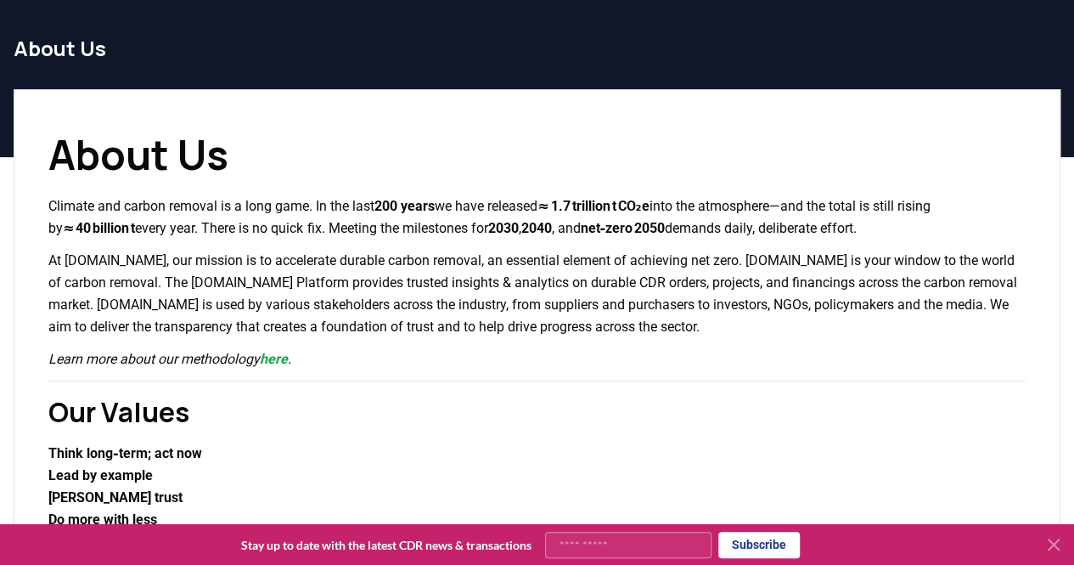
scroll to position [0, 0]
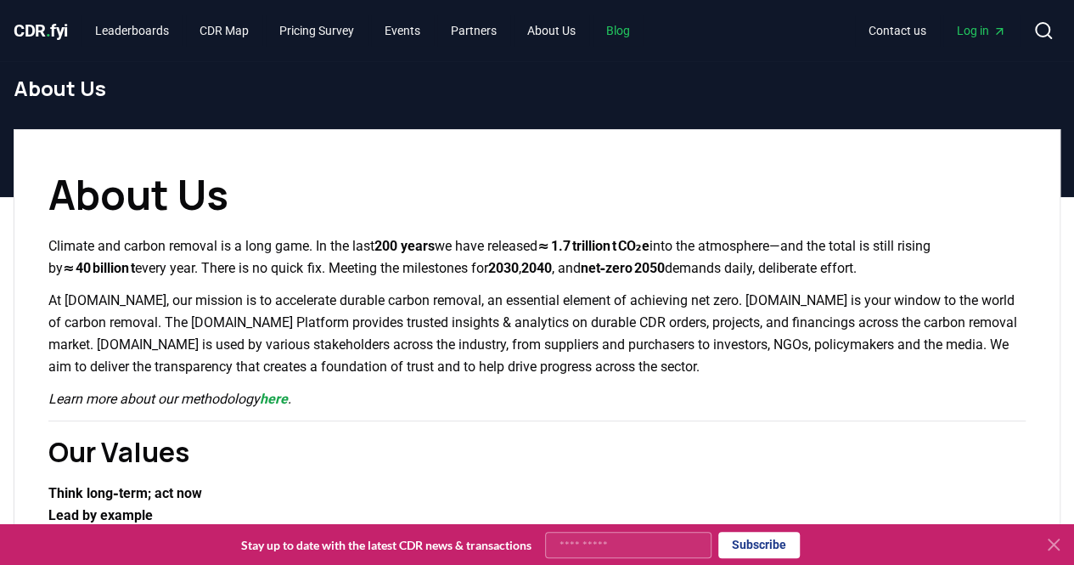
click at [637, 30] on link "Blog" at bounding box center [618, 30] width 51 height 31
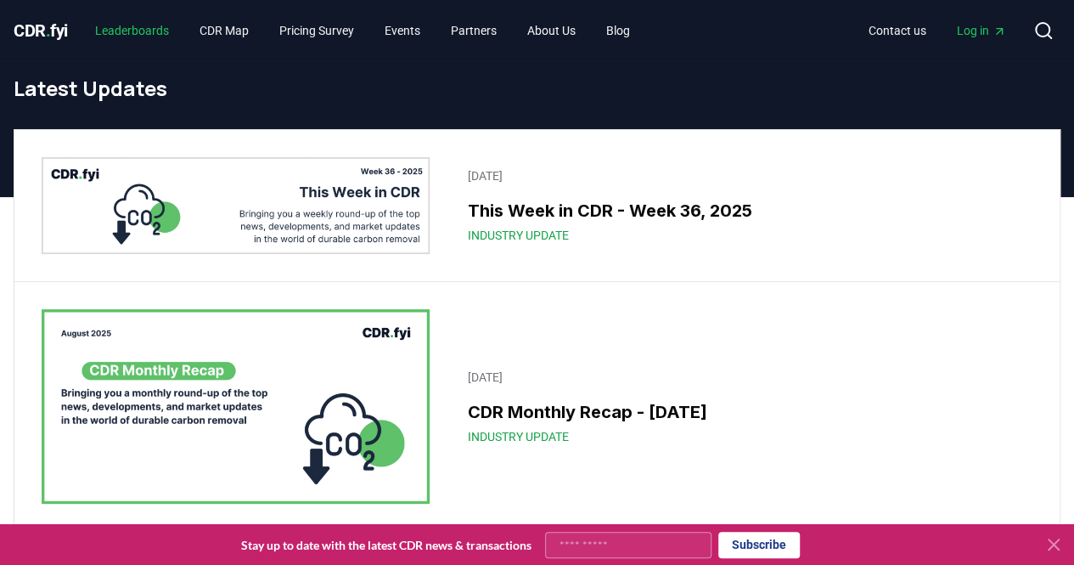
click at [146, 30] on link "Leaderboards" at bounding box center [132, 30] width 101 height 31
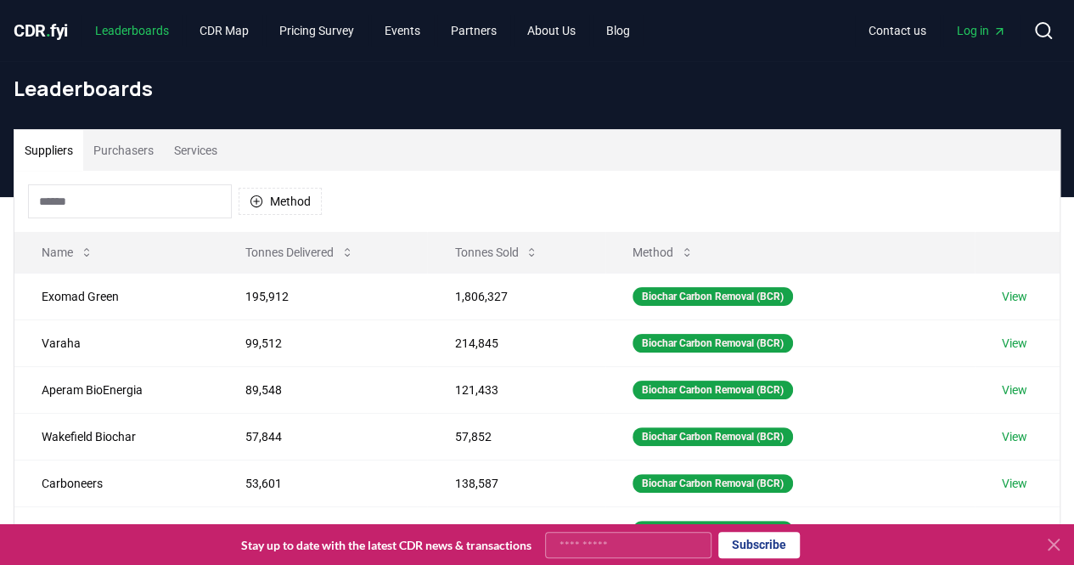
scroll to position [170, 0]
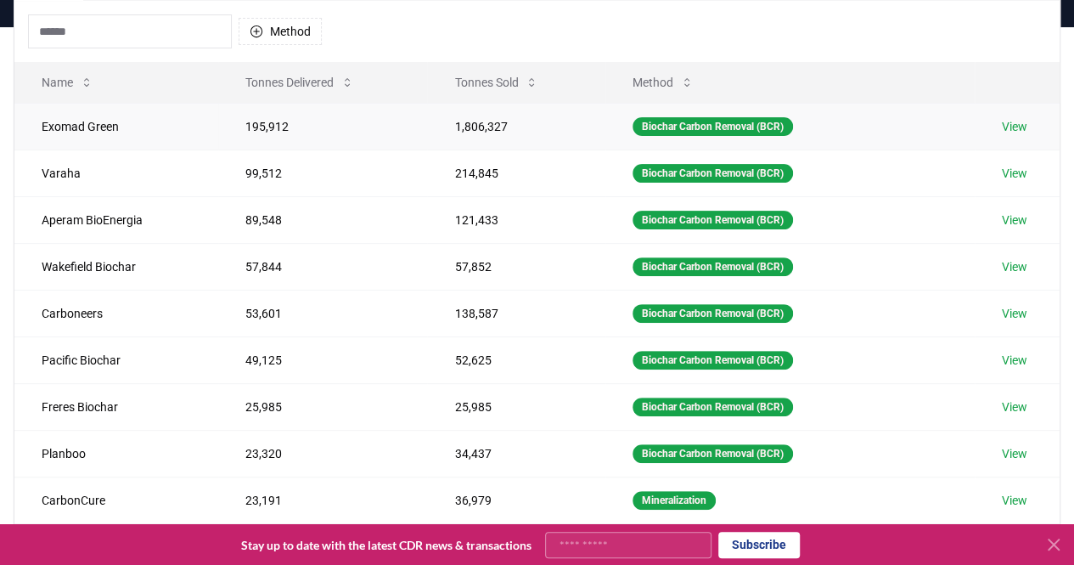
click at [1027, 121] on link "View" at bounding box center [1014, 126] width 25 height 17
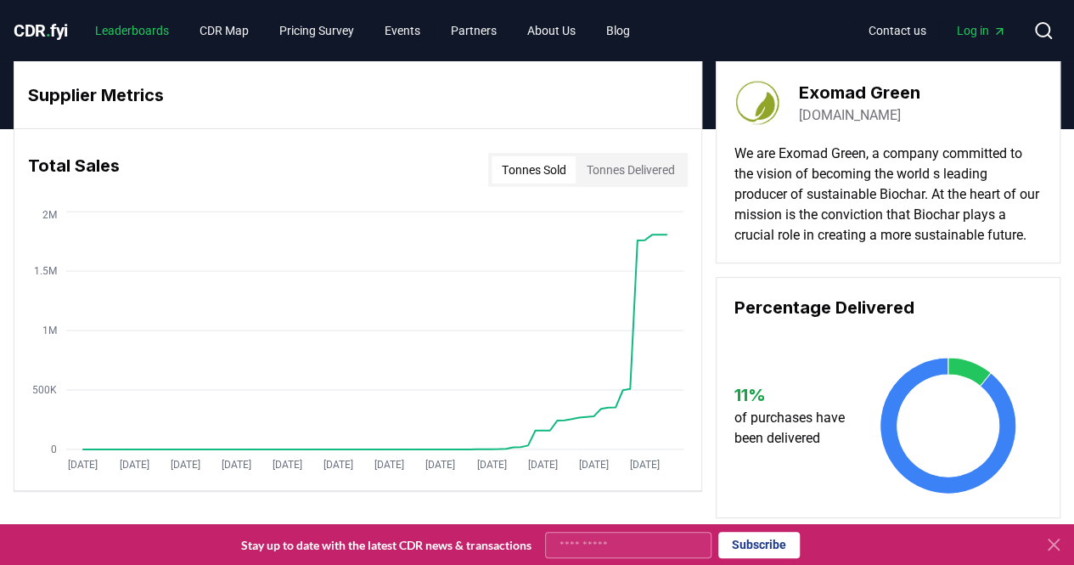
click at [158, 23] on link "Leaderboards" at bounding box center [132, 30] width 101 height 31
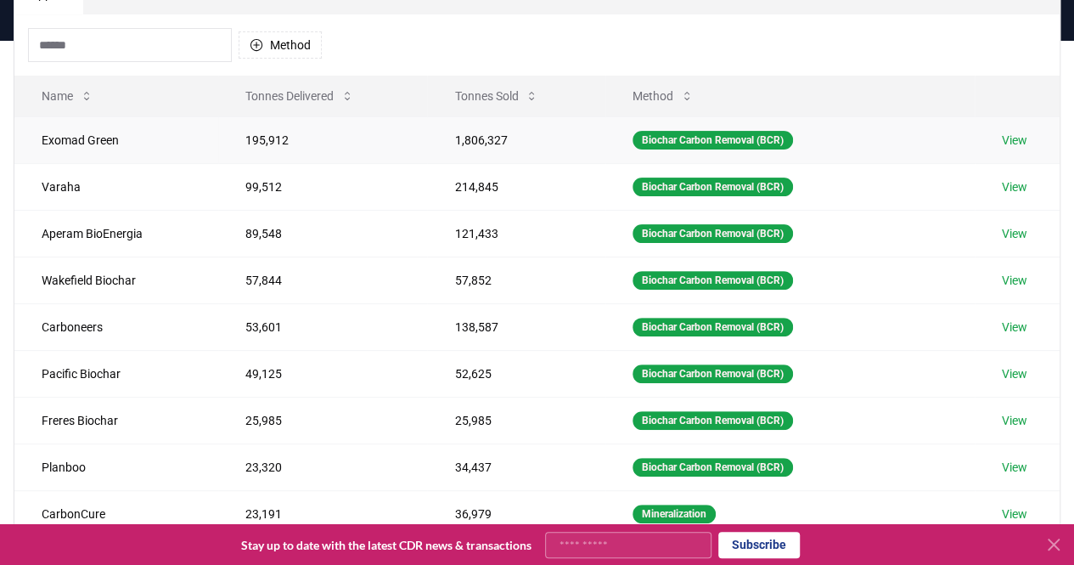
scroll to position [85, 0]
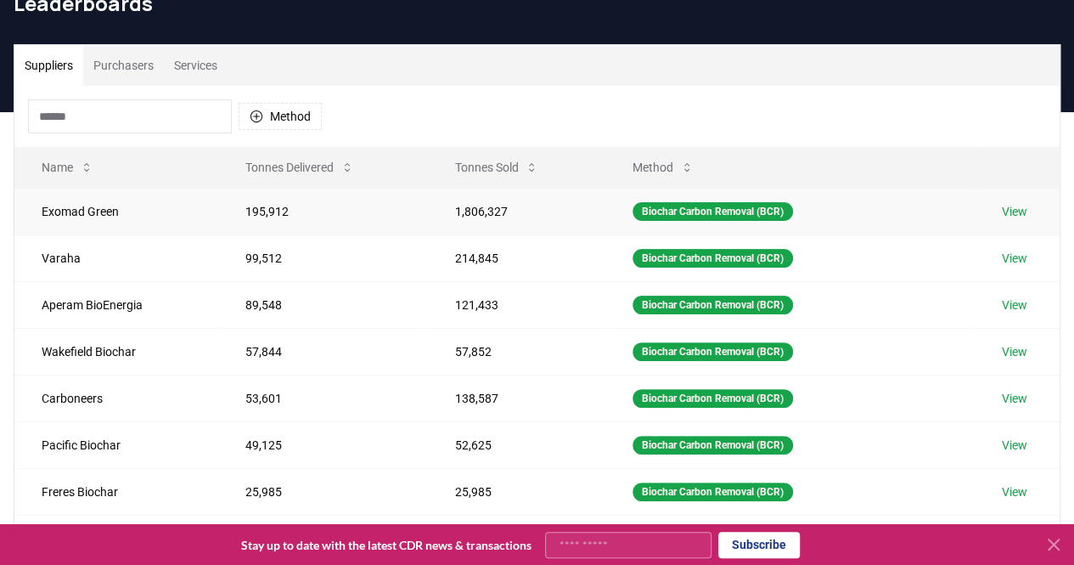
click at [1018, 208] on link "View" at bounding box center [1014, 211] width 25 height 17
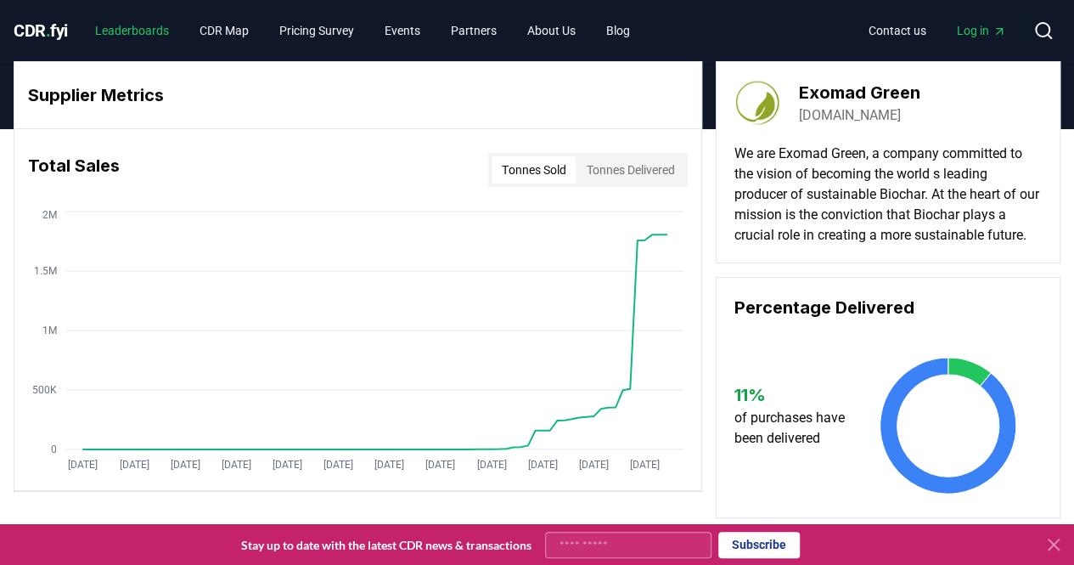
click at [123, 31] on link "Leaderboards" at bounding box center [132, 30] width 101 height 31
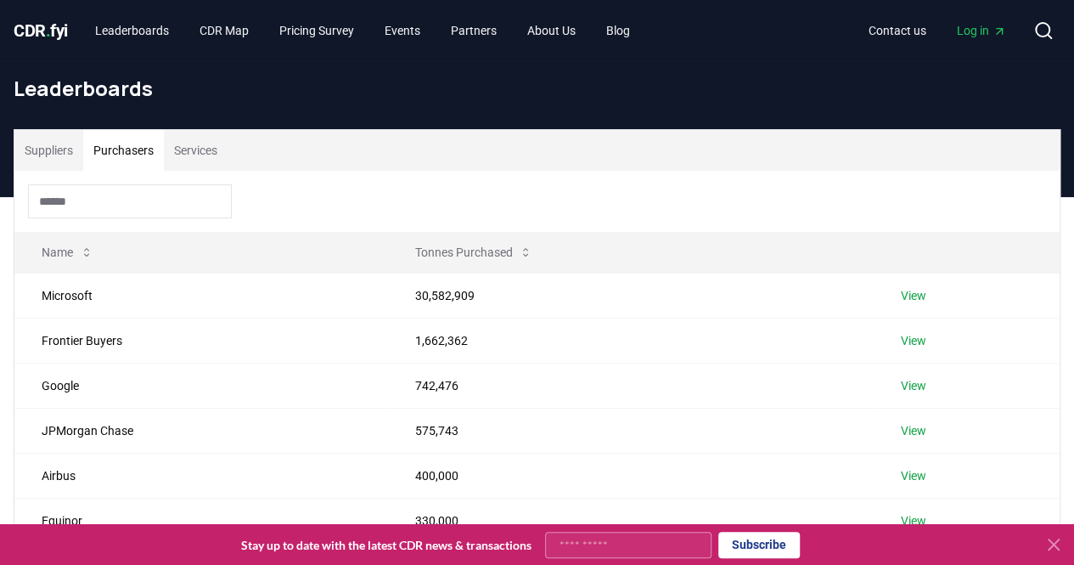
click at [119, 154] on button "Purchasers" at bounding box center [123, 150] width 81 height 41
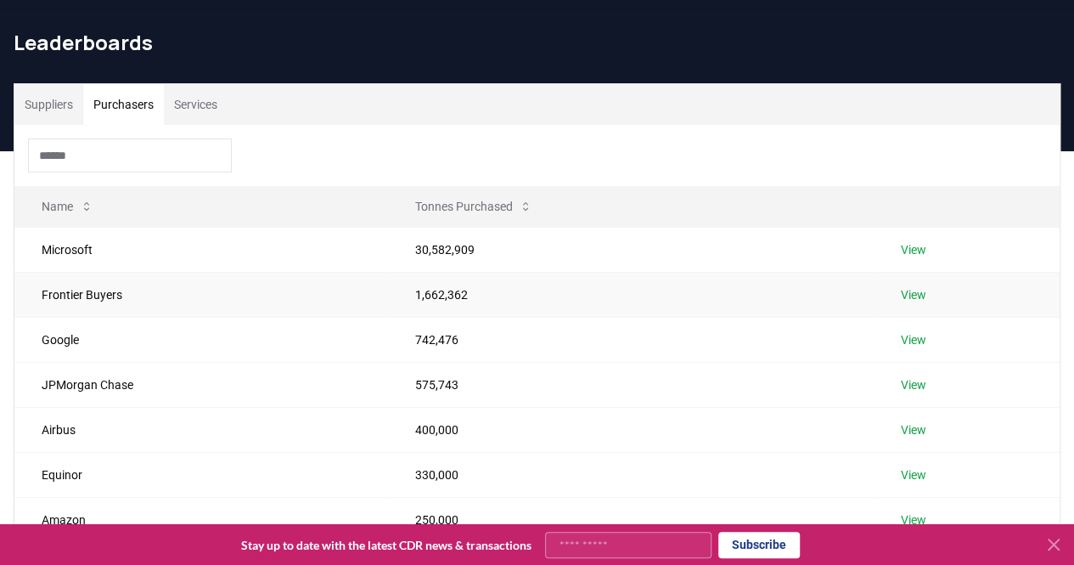
scroll to position [85, 0]
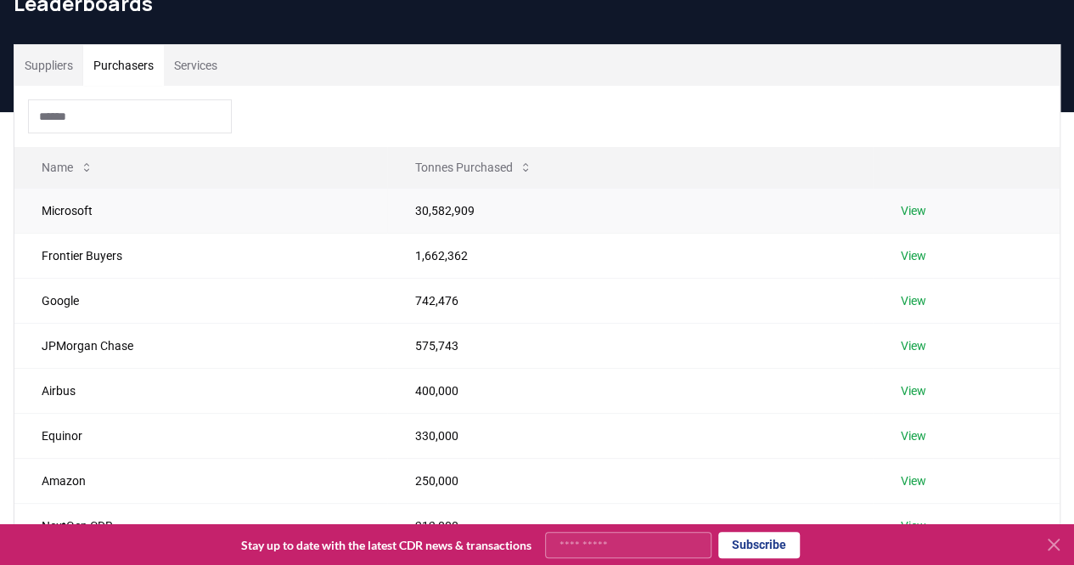
click at [912, 210] on link "View" at bounding box center [912, 210] width 25 height 17
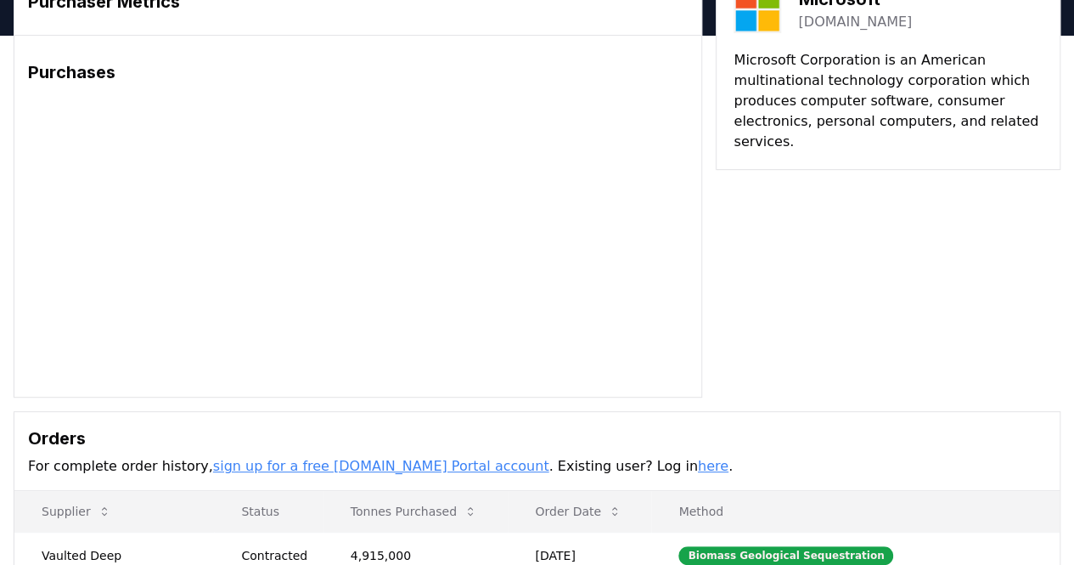
scroll to position [255, 0]
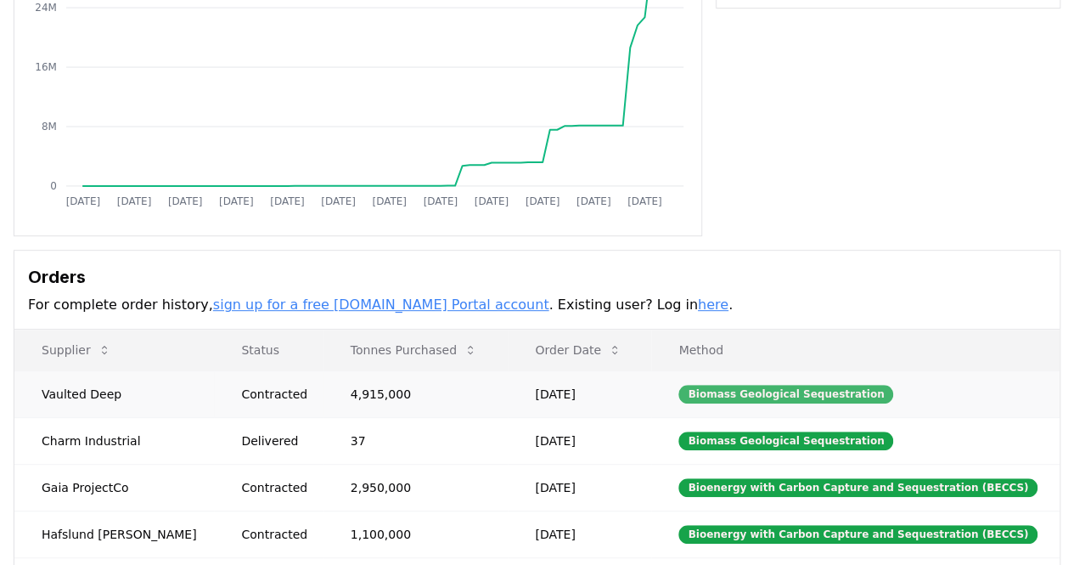
click at [780, 390] on div "Biomass Geological Sequestration" at bounding box center [785, 394] width 215 height 19
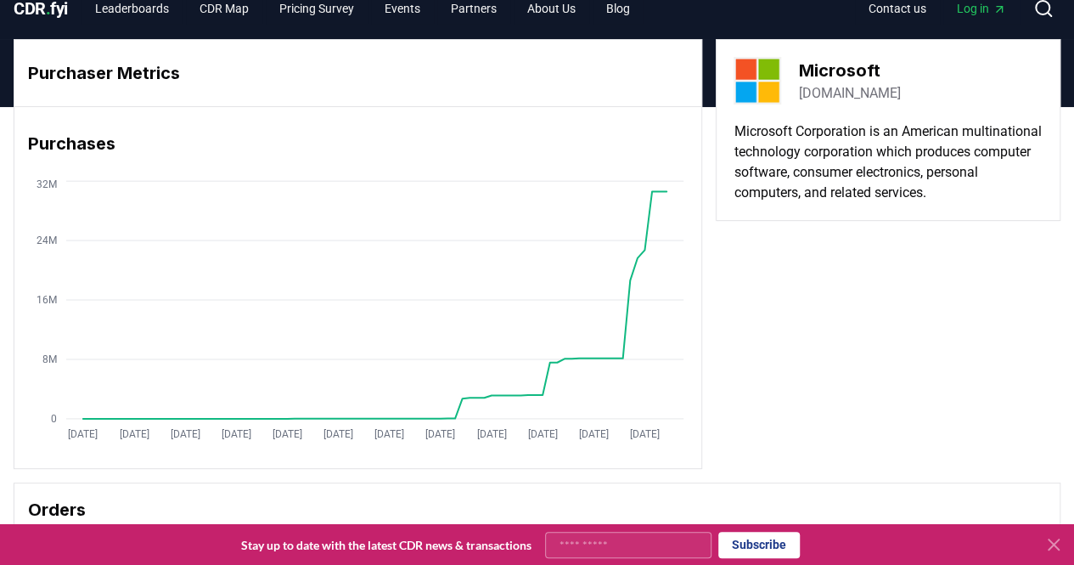
scroll to position [0, 0]
